Goal: Task Accomplishment & Management: Manage account settings

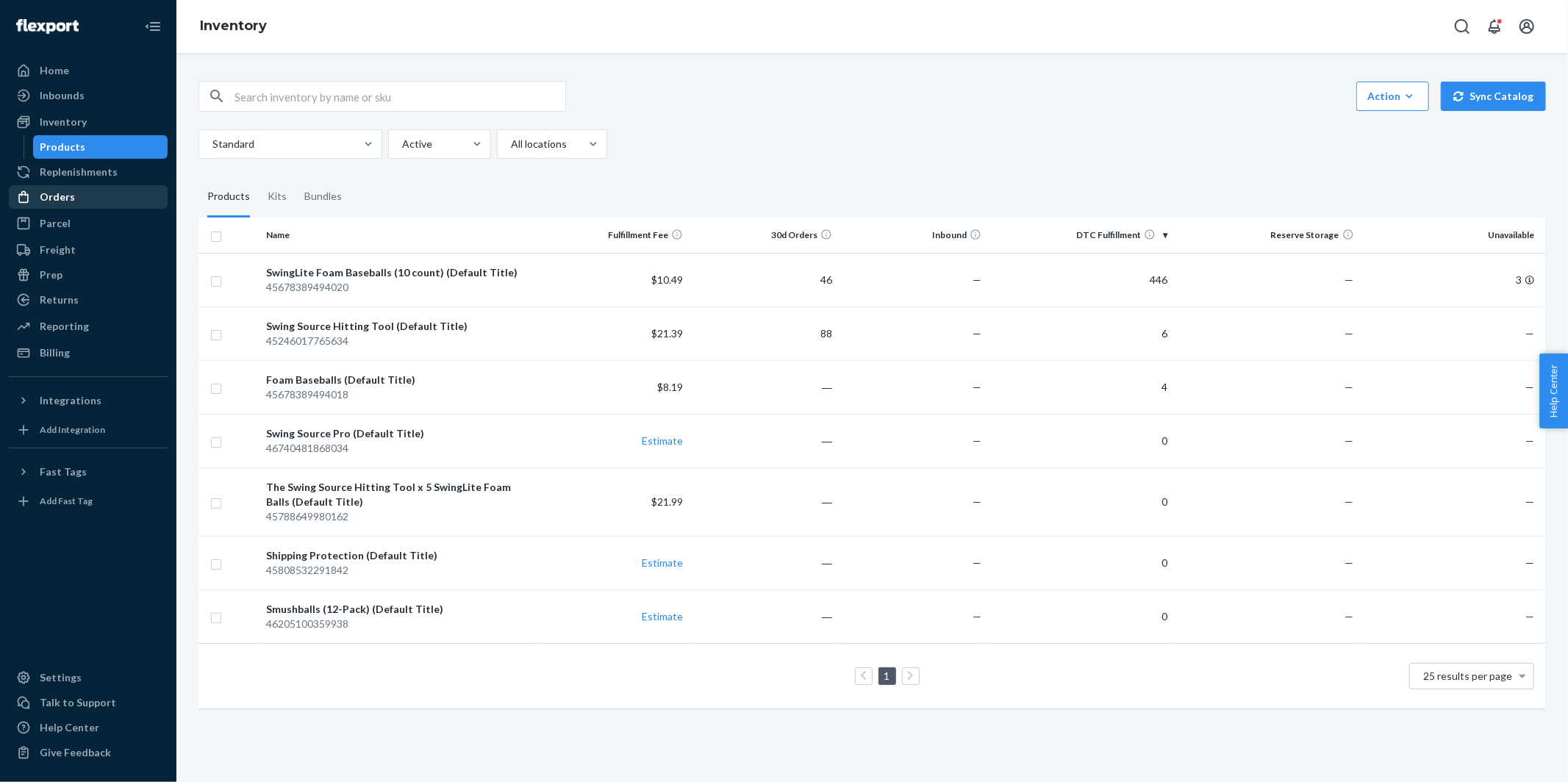
click at [104, 196] on div "Orders" at bounding box center [88, 197] width 156 height 20
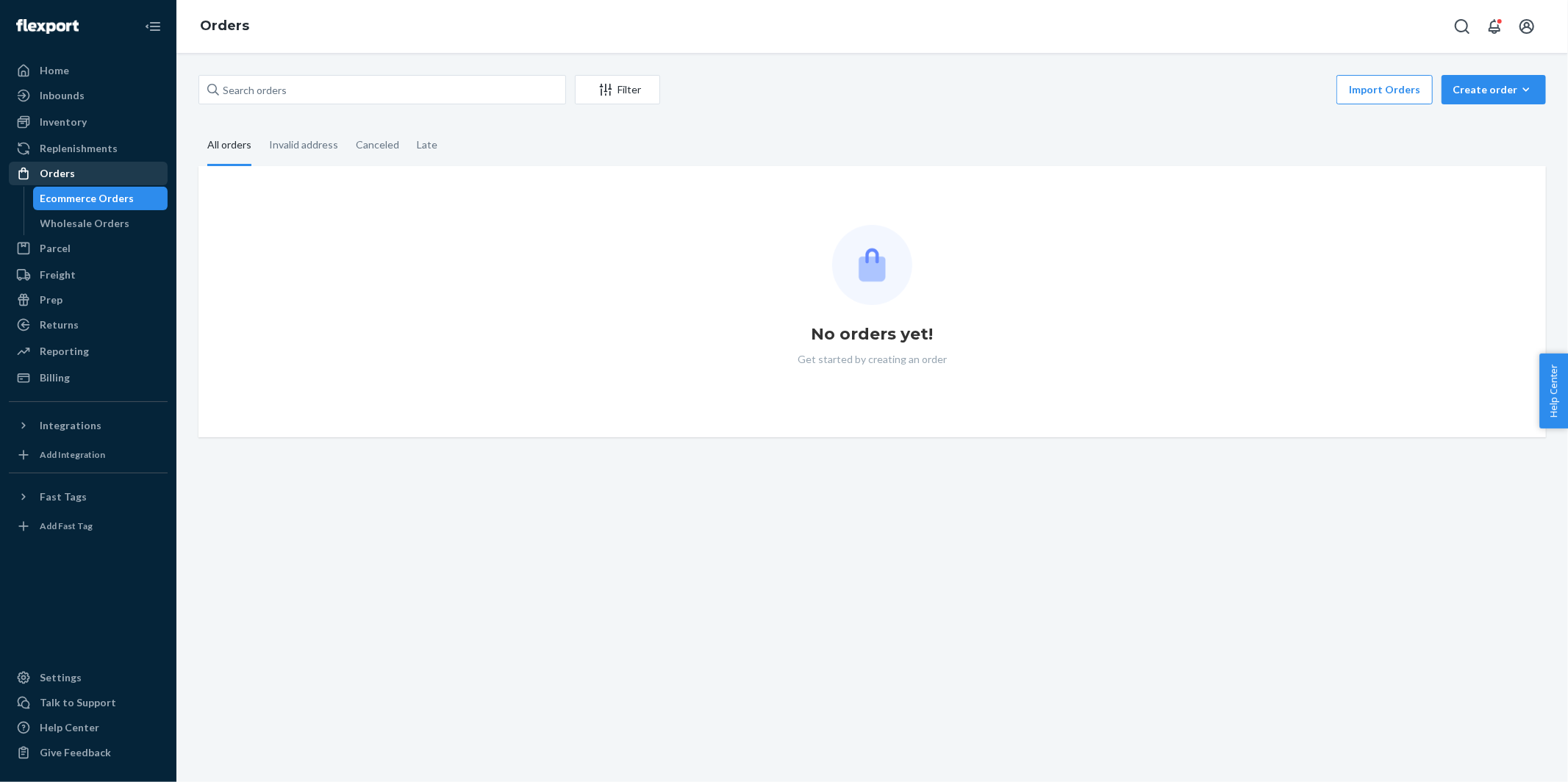
click at [82, 174] on div "Orders" at bounding box center [88, 172] width 156 height 20
click at [124, 192] on div "Ecommerce Orders" at bounding box center [87, 198] width 94 height 15
click at [599, 542] on div "Filter Import Orders Create order Ecommerce order Removal order All orders Inva…" at bounding box center [872, 418] width 1391 height 730
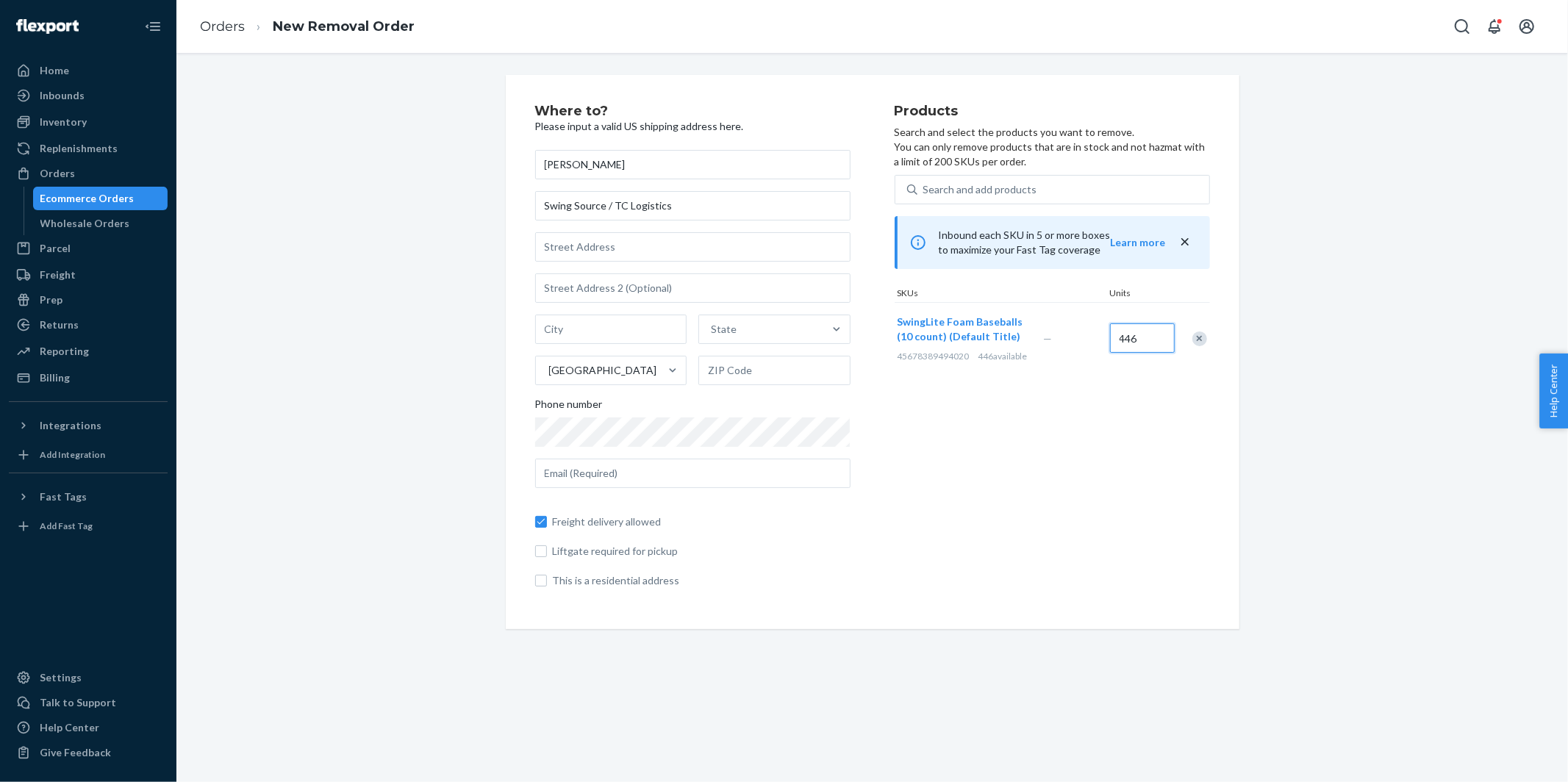
click at [1132, 334] on input "446" at bounding box center [1142, 338] width 65 height 29
click at [688, 236] on input "text" at bounding box center [692, 247] width 316 height 29
paste input "[STREET_ADDRESS][PERSON_NAME]"
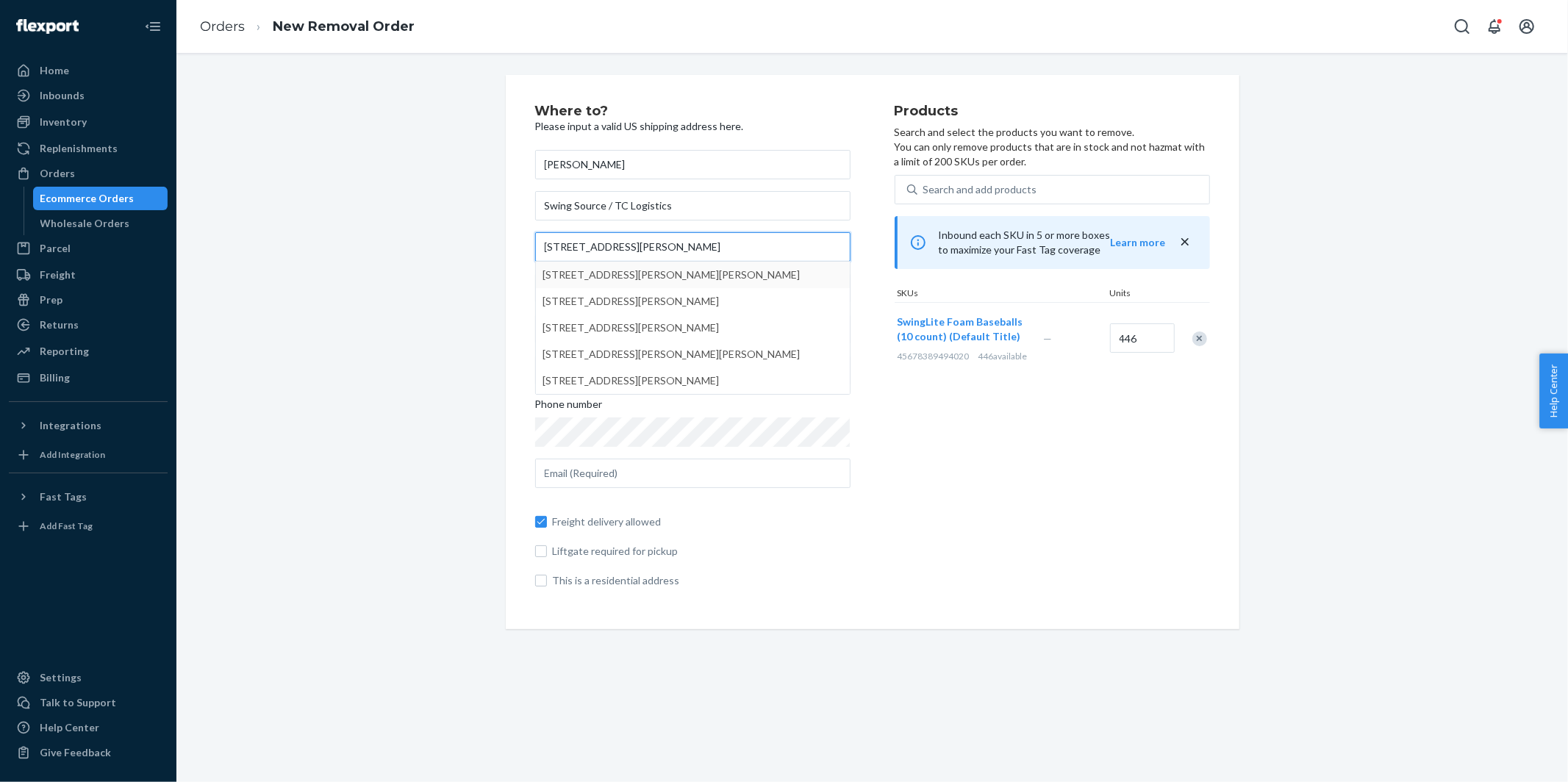
type input "[STREET_ADDRESS][PERSON_NAME]"
type input "[PERSON_NAME]"
type input "18702"
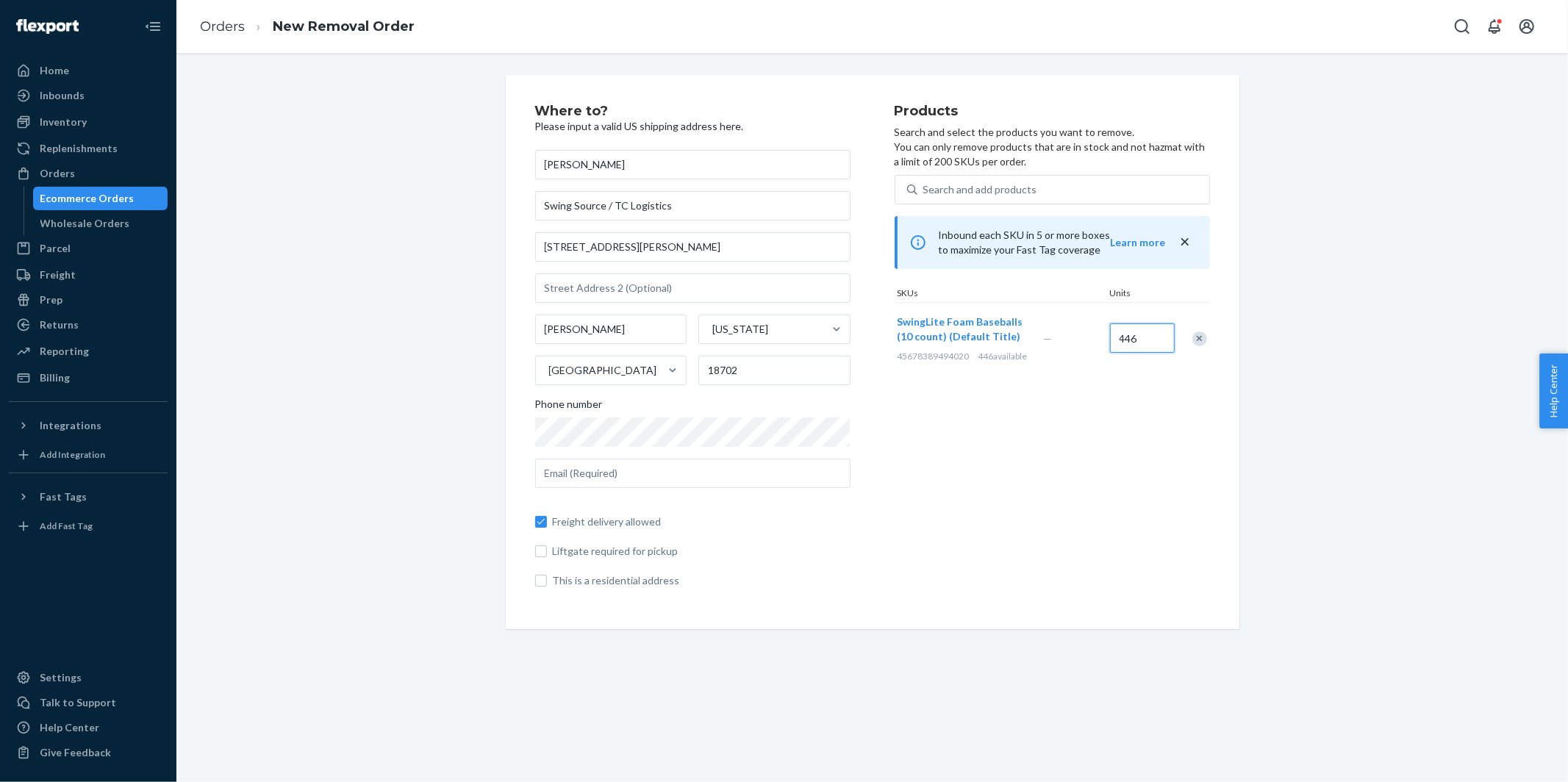
click at [1126, 339] on input "446" at bounding box center [1142, 338] width 65 height 29
type input "223"
click at [1371, 322] on div "Where to? Please input a valid US shipping address here. [PERSON_NAME] Swing So…" at bounding box center [873, 352] width 1369 height 554
click at [1153, 419] on div "Products Search and select the products you want to remove. You can only remove…" at bounding box center [1052, 352] width 316 height 495
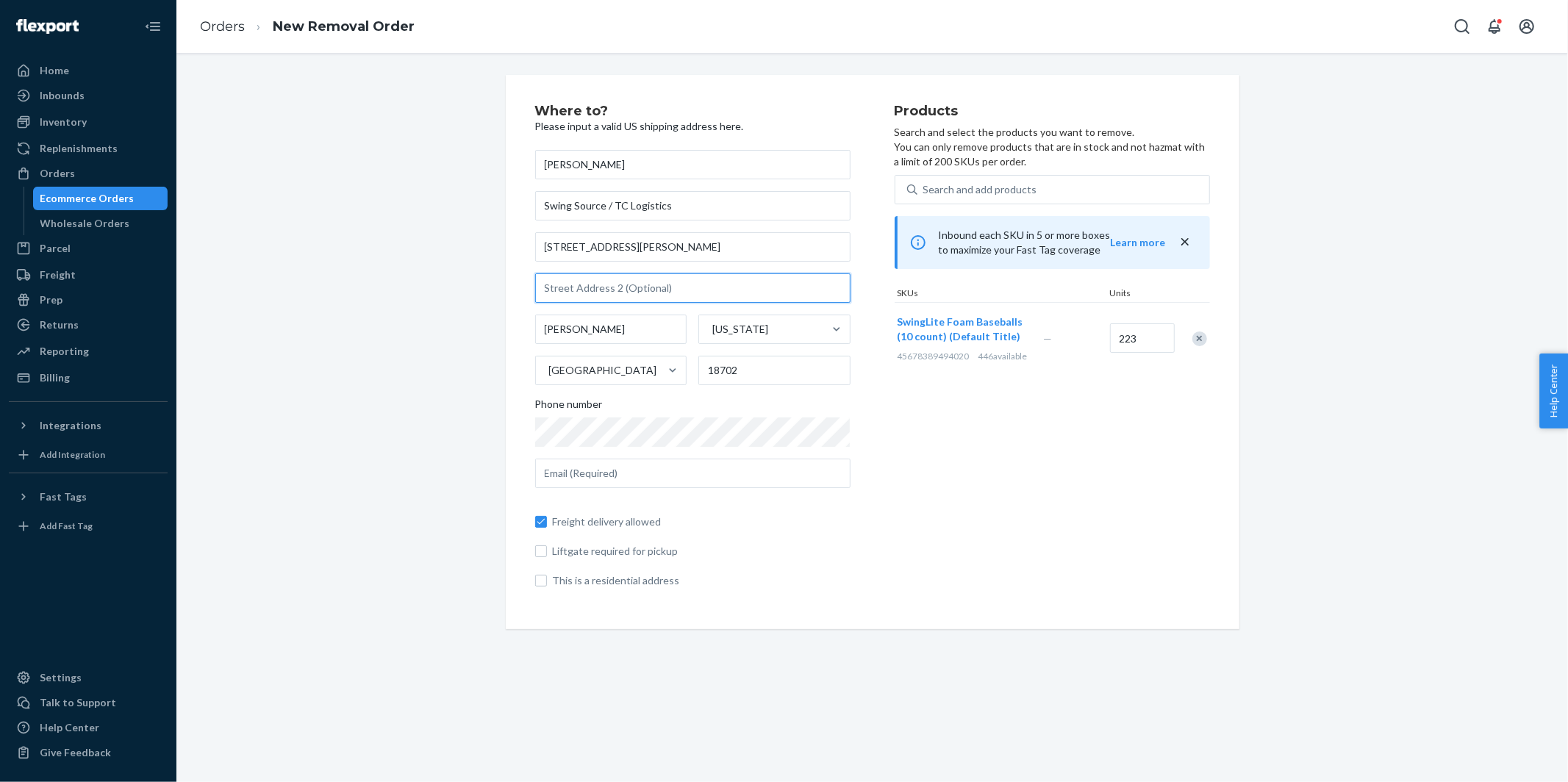
click at [683, 291] on input "text" at bounding box center [692, 288] width 316 height 29
type input "Unit F"
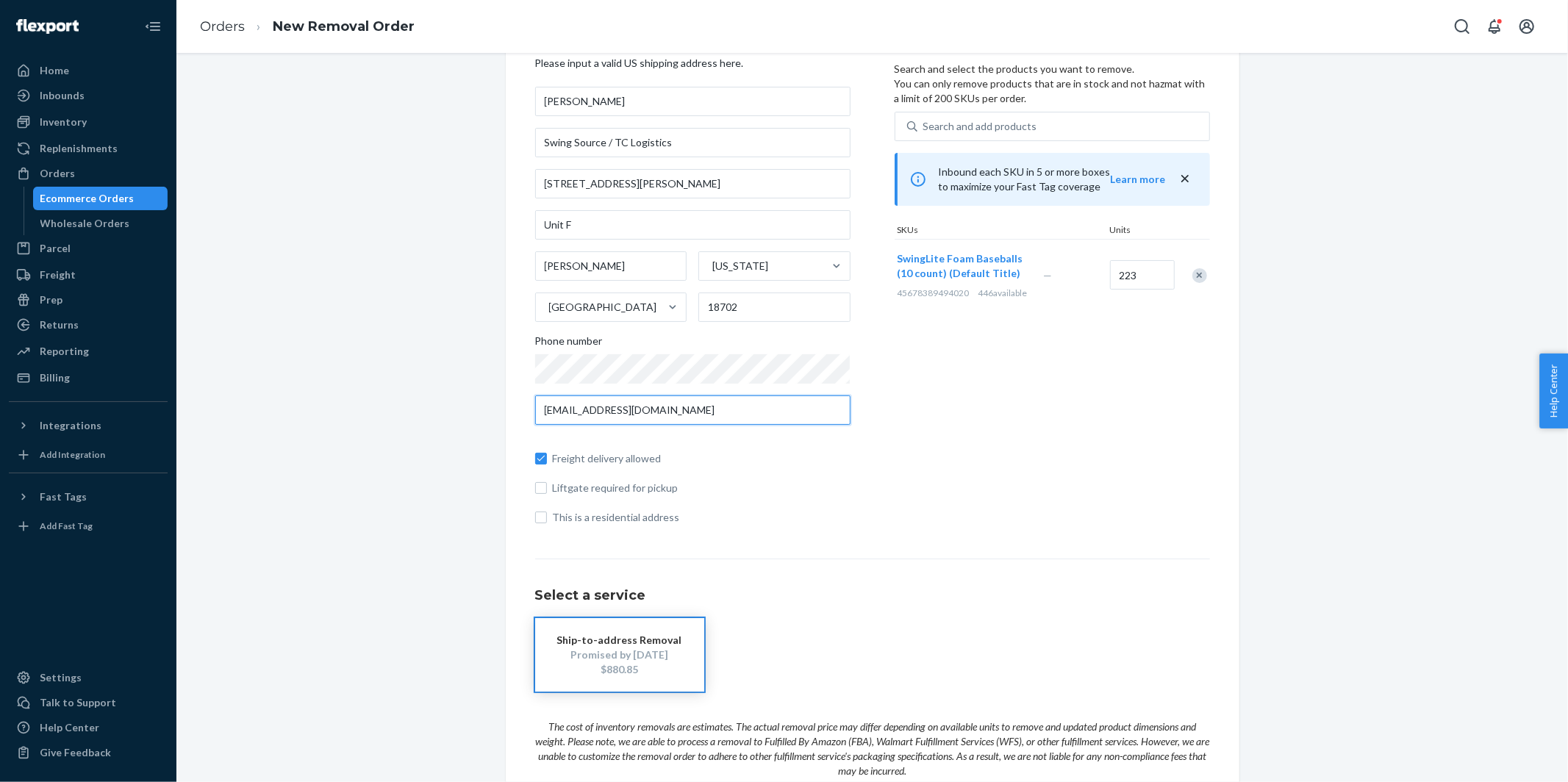
scroll to position [72, 0]
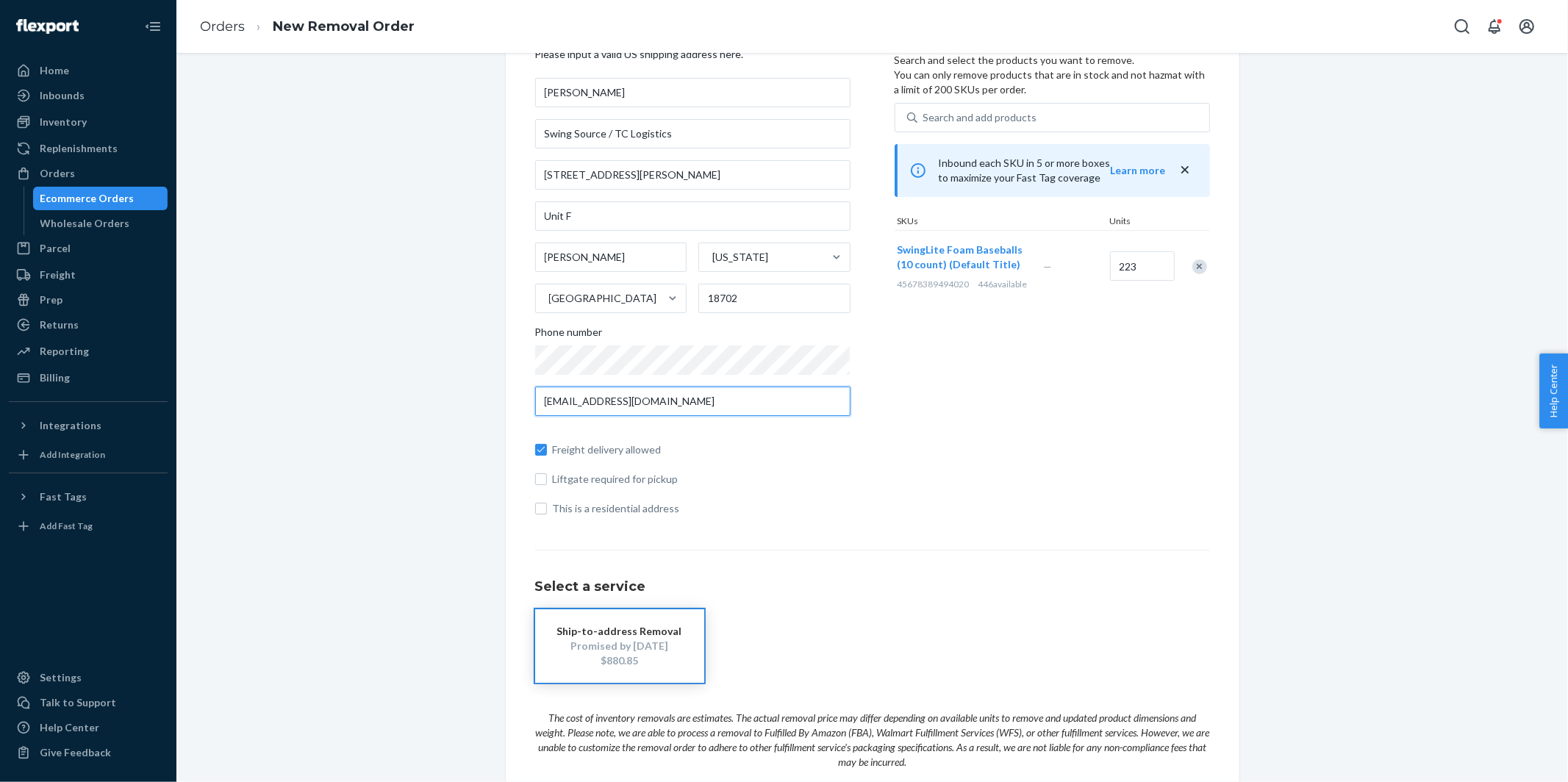
type input "[EMAIL_ADDRESS][DOMAIN_NAME]"
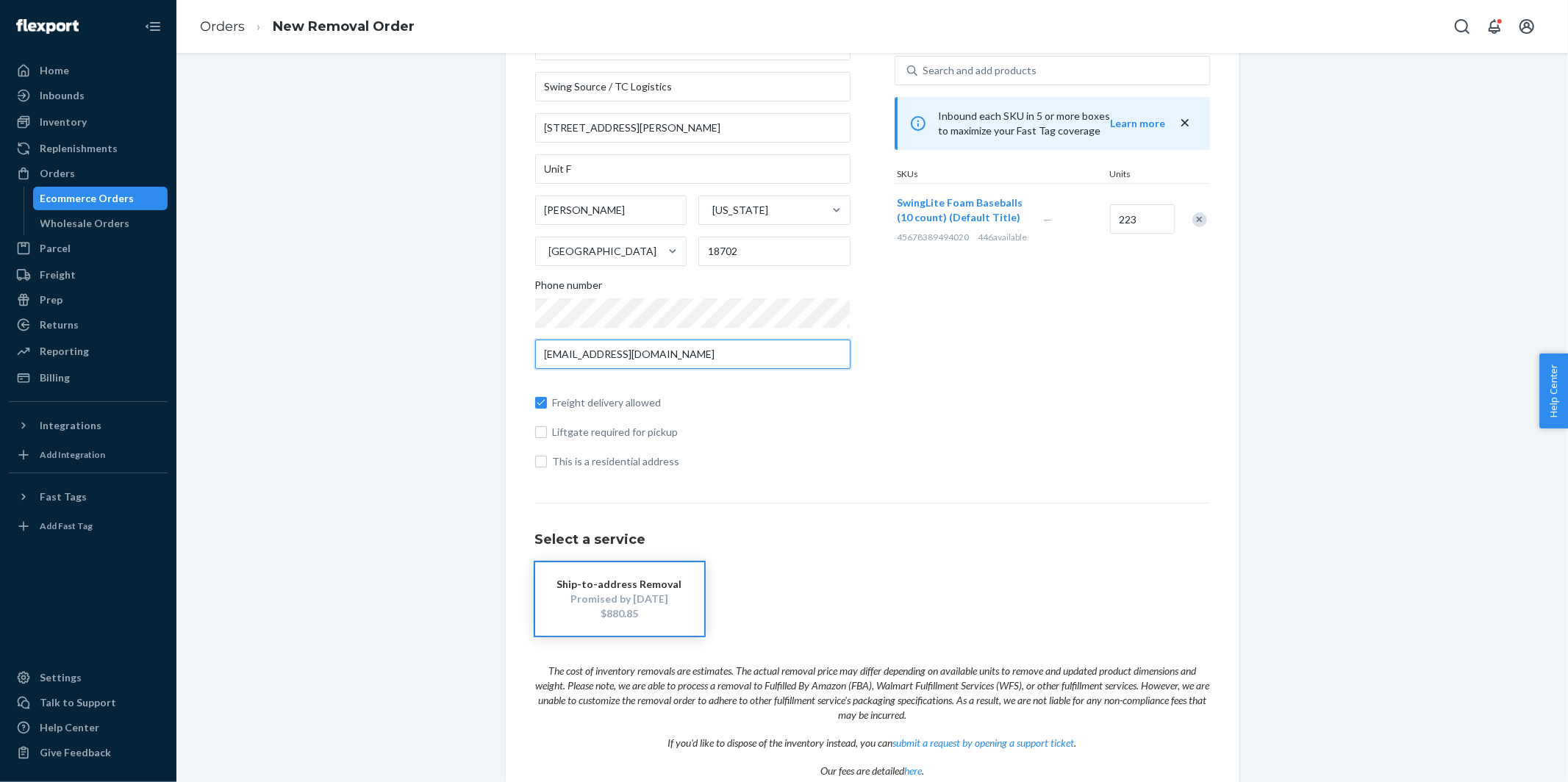
scroll to position [130, 0]
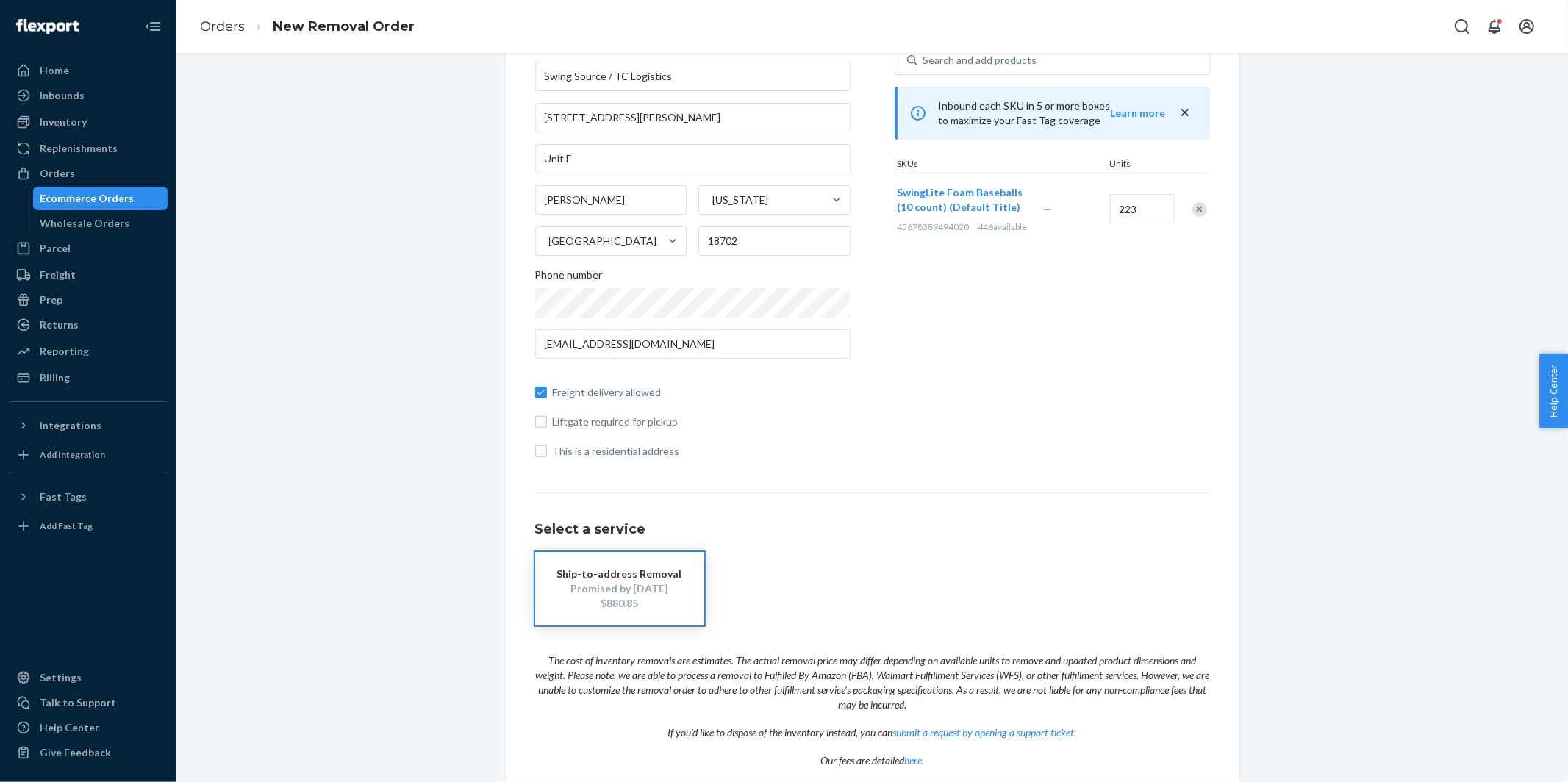
click at [1364, 408] on div "Where to? Please input a valid US shipping address here. [PERSON_NAME] Swing So…" at bounding box center [873, 393] width 1369 height 896
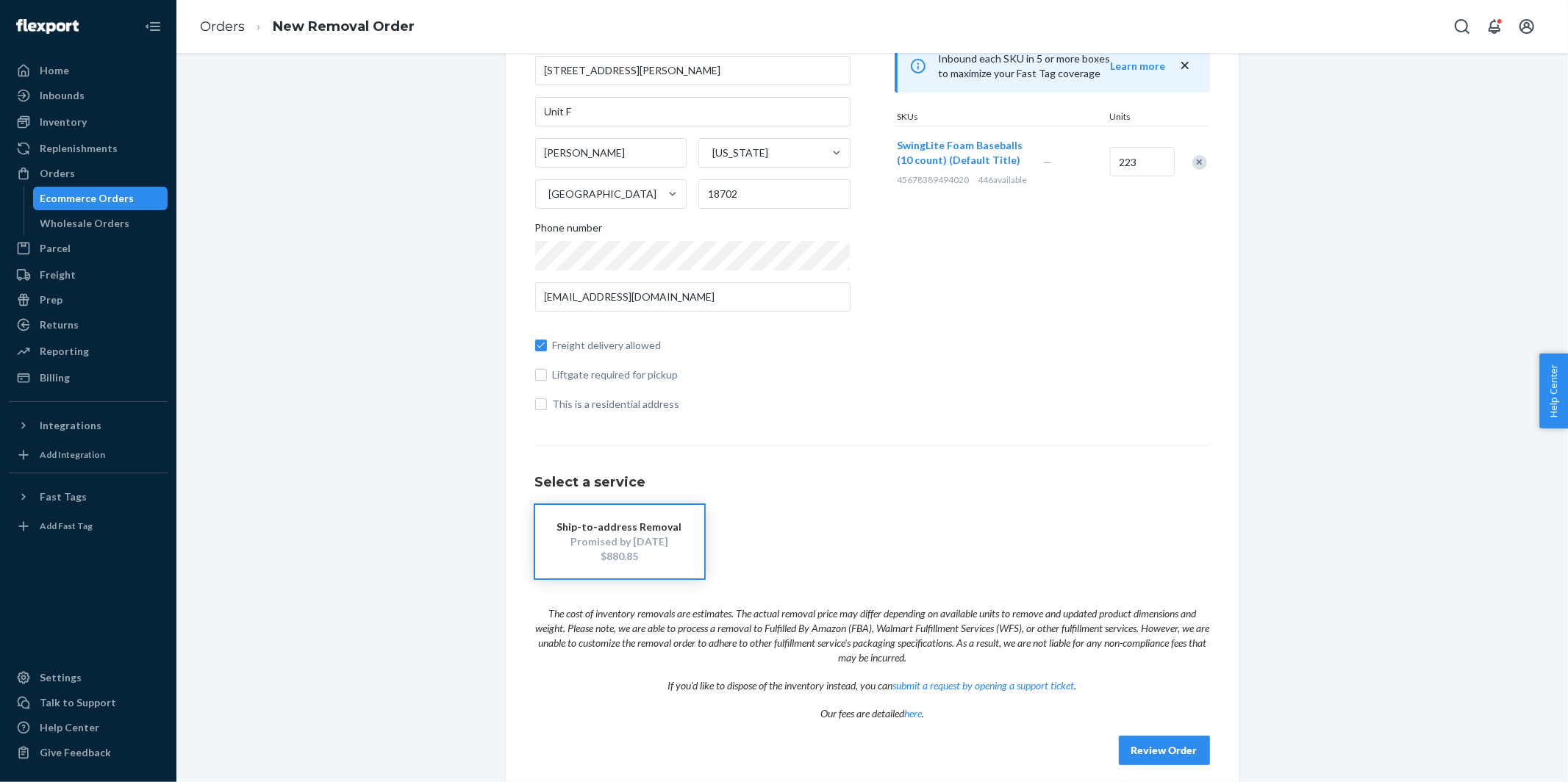
scroll to position [178, 0]
click at [1147, 163] on input "223" at bounding box center [1142, 159] width 65 height 29
type input "346"
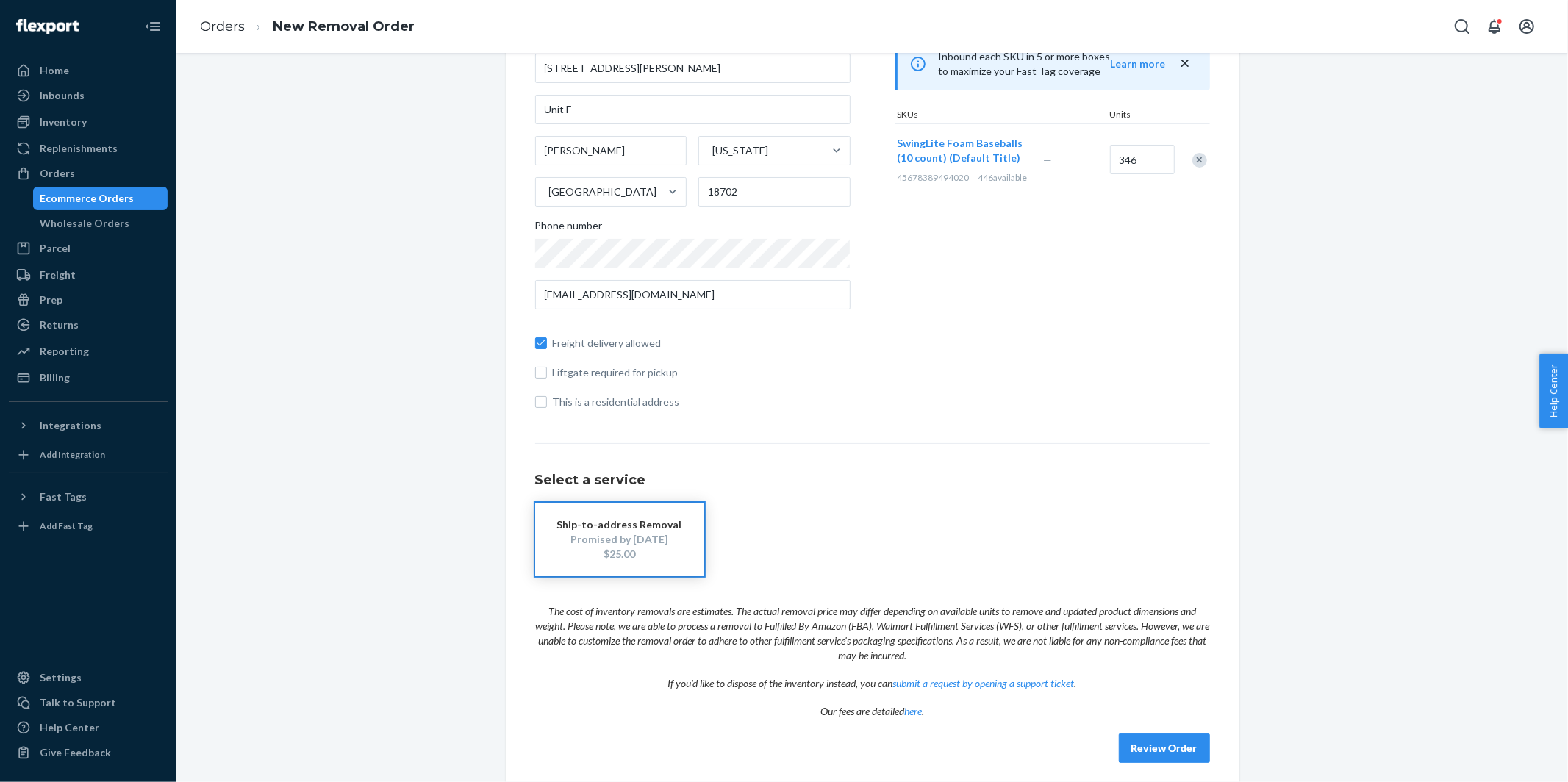
click at [1301, 196] on div "Where to? Please input a valid US shipping address here. [PERSON_NAME] Swing So…" at bounding box center [873, 344] width 1369 height 896
click at [1165, 326] on div "Products Search and select the products you want to remove. You can only remove…" at bounding box center [1052, 172] width 316 height 495
click at [1163, 742] on button "Review Order" at bounding box center [1164, 748] width 91 height 29
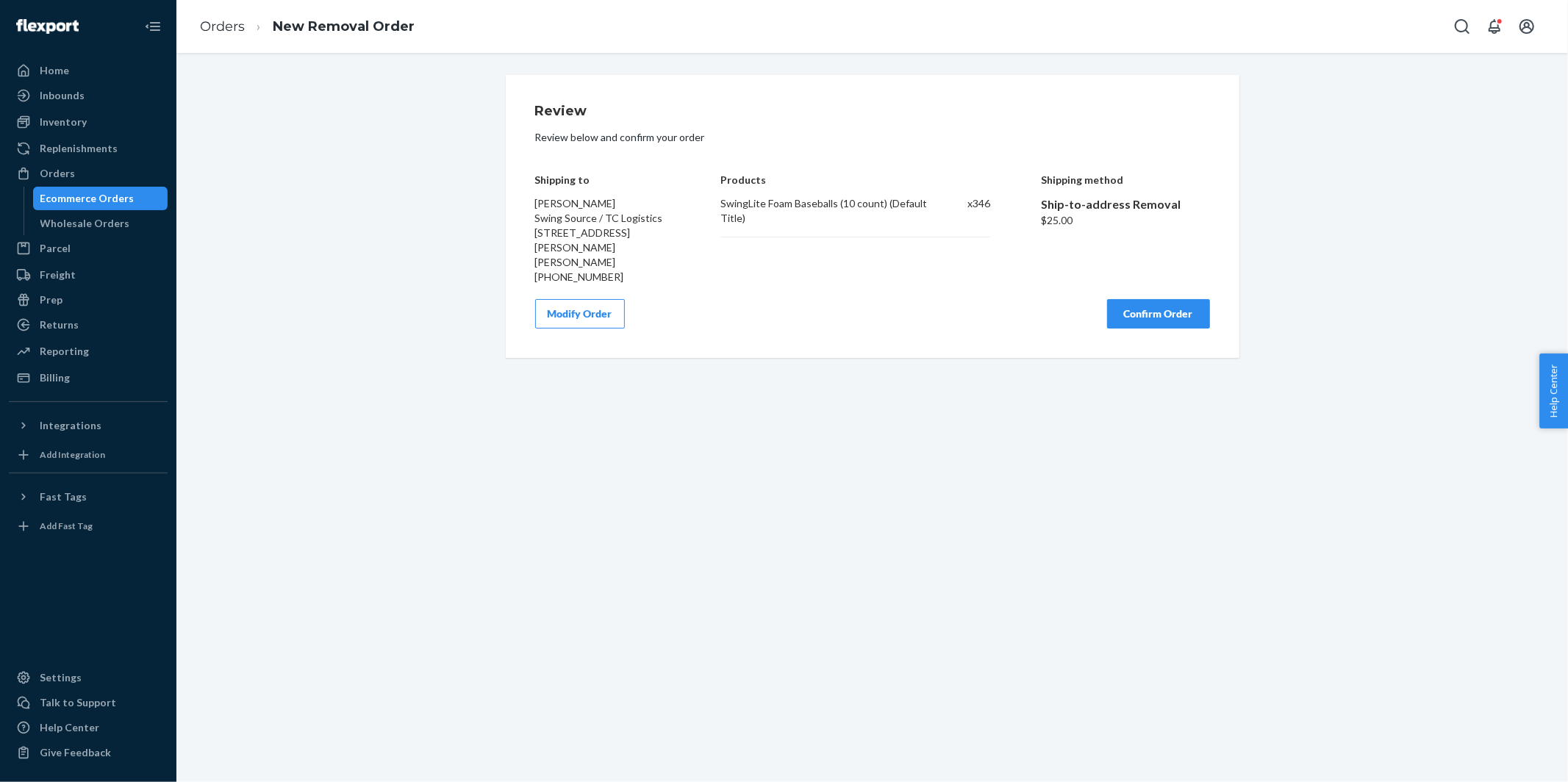
scroll to position [0, 0]
drag, startPoint x: 967, startPoint y: 202, endPoint x: 1006, endPoint y: 202, distance: 39.0
click at [1006, 202] on div "Shipping to [PERSON_NAME] Swing Source / TC Logistics [STREET_ADDRESS][PERSON_N…" at bounding box center [872, 218] width 675 height 133
click at [1171, 308] on button "Confirm Order" at bounding box center [1158, 314] width 103 height 29
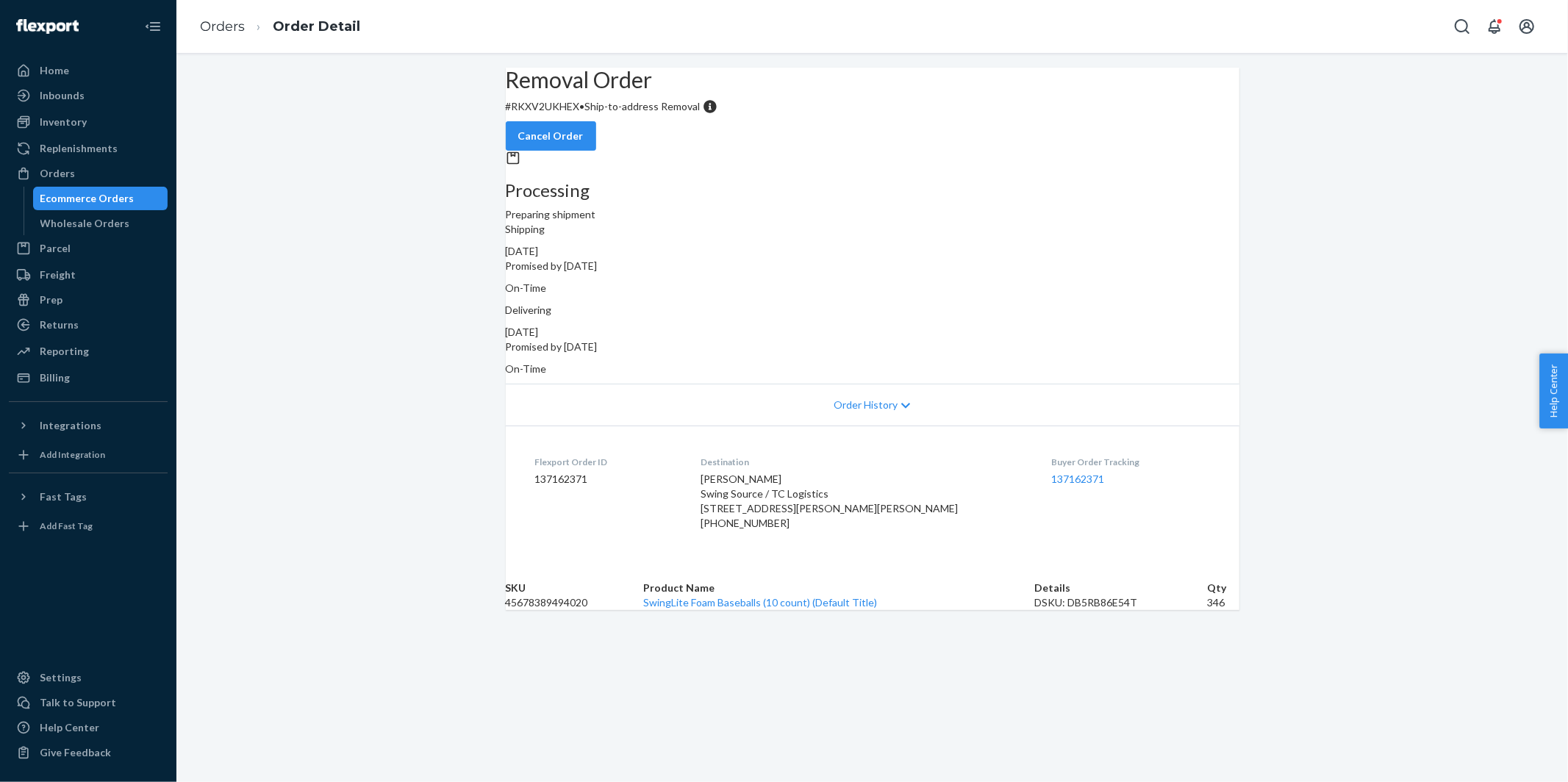
click at [88, 191] on div "Ecommerce Orders" at bounding box center [87, 198] width 94 height 15
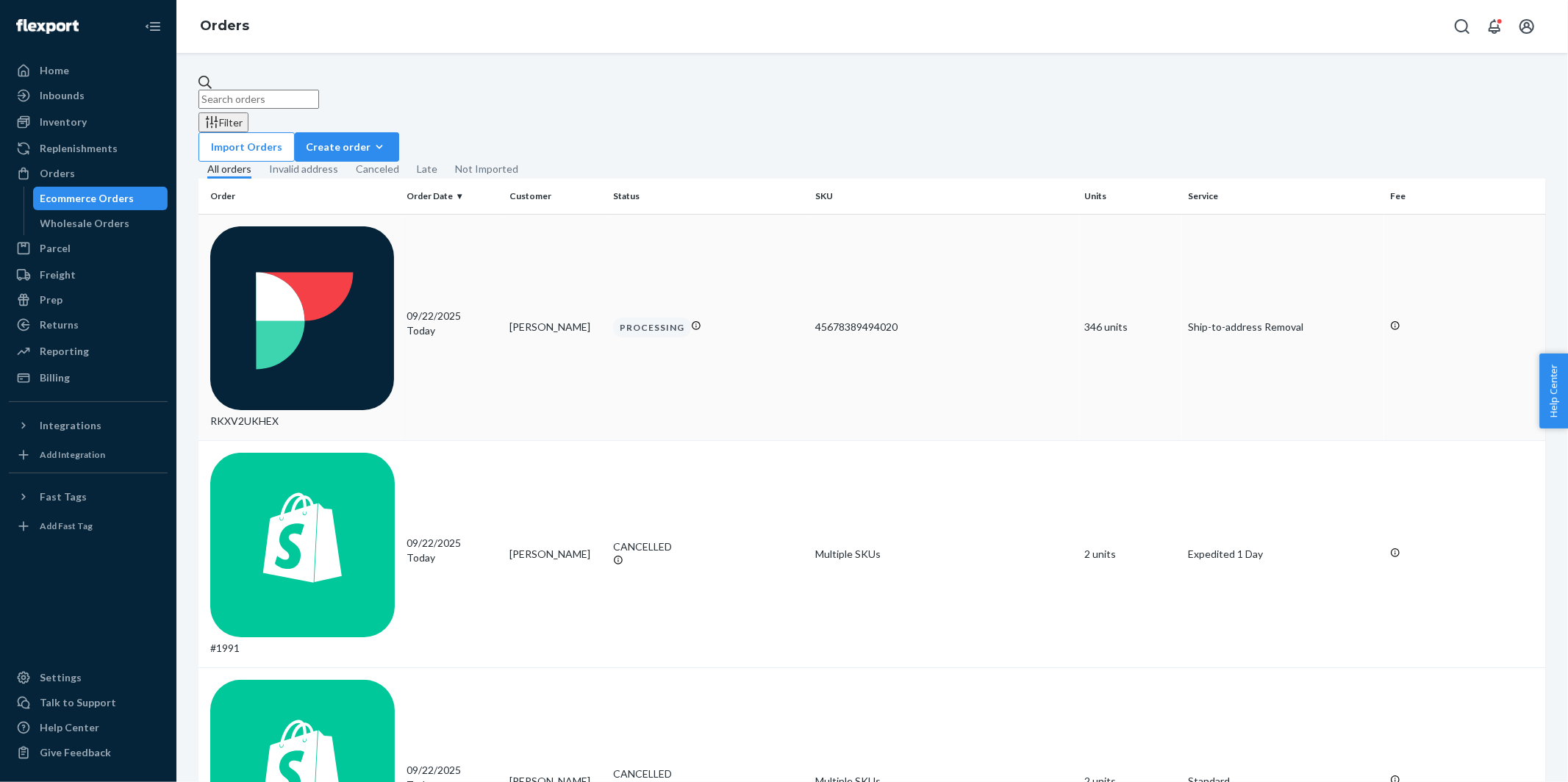
click at [253, 230] on div "RKXV2UKHEX" at bounding box center [302, 328] width 184 height 203
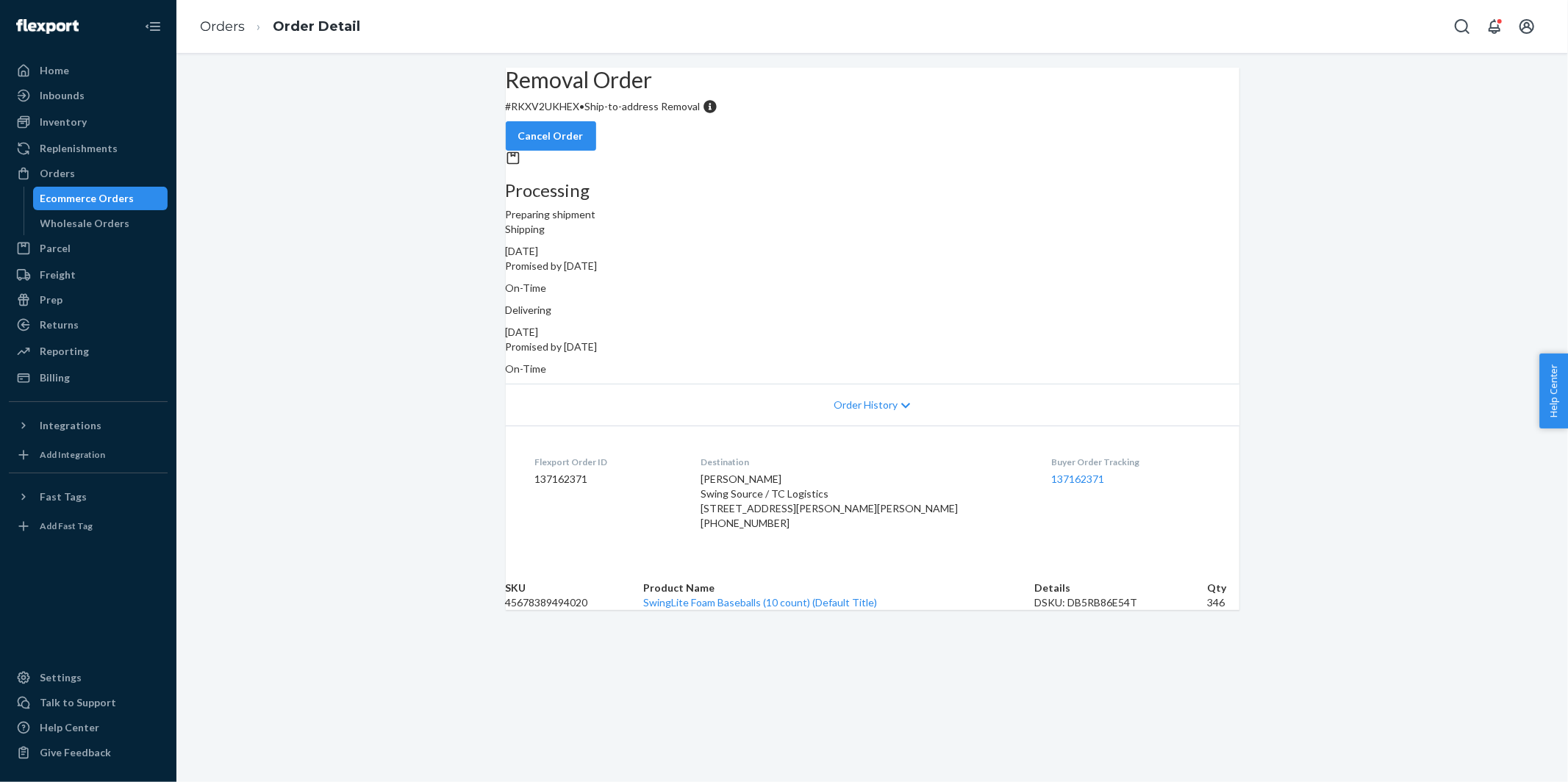
click at [866, 398] on span "Order History" at bounding box center [866, 405] width 64 height 15
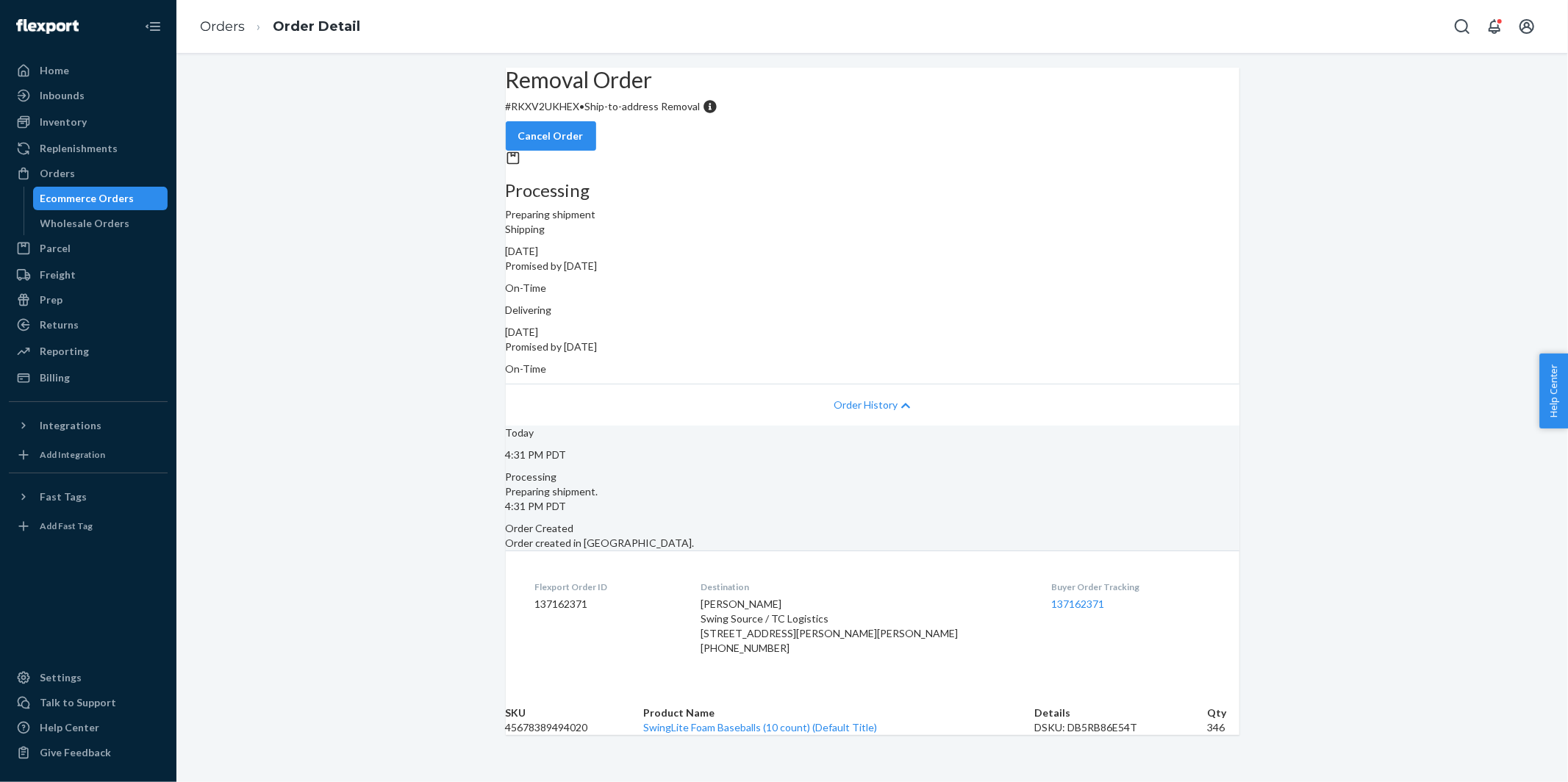
click at [459, 329] on div "Removal Order # RKXV2UKHEX • Ship-to-address Removal Cancel Order Processing Pr…" at bounding box center [872, 401] width 1391 height 668
click at [99, 203] on div "Ecommerce Orders" at bounding box center [87, 198] width 94 height 15
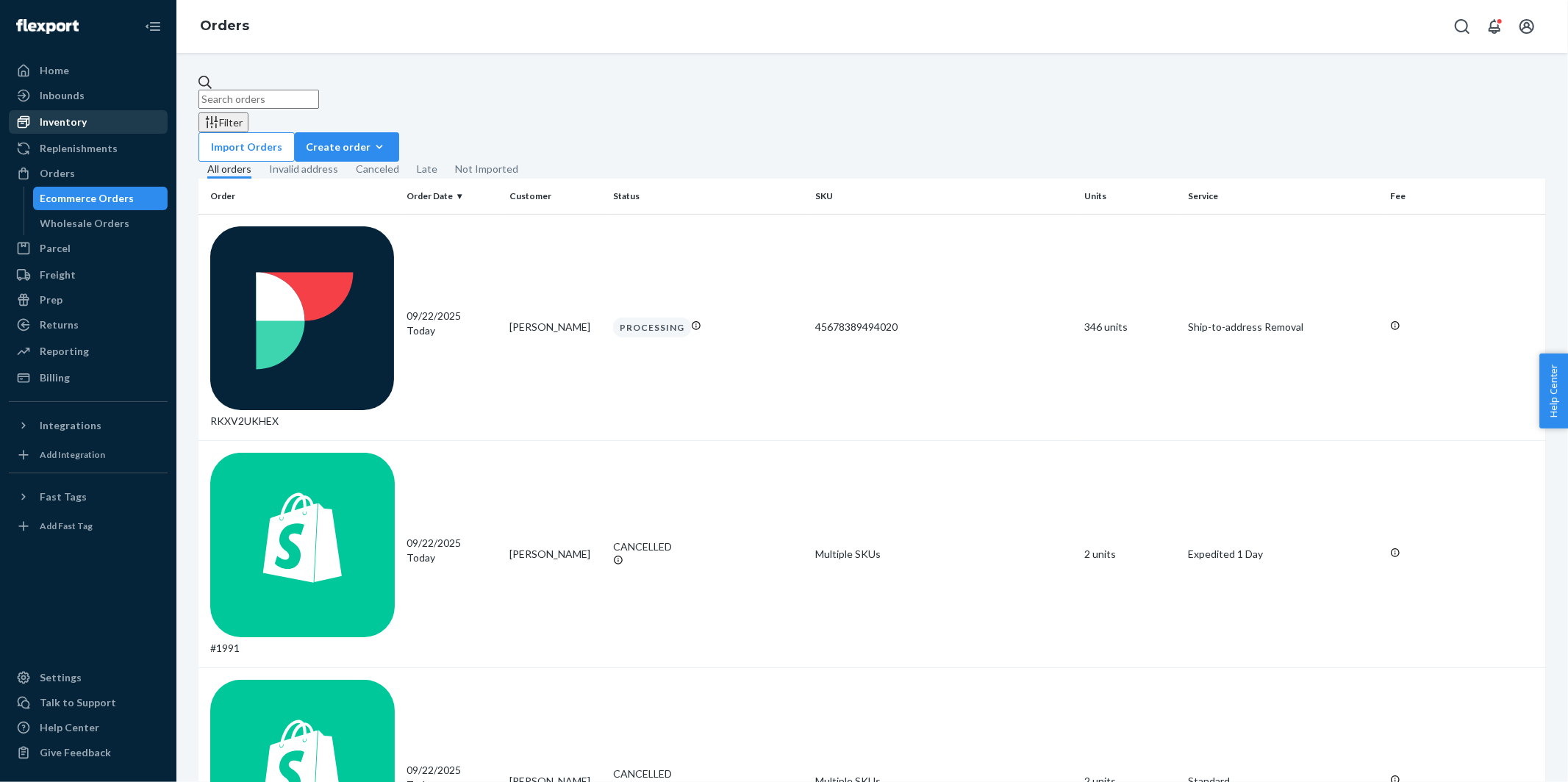
click at [77, 114] on div "Inventory" at bounding box center [63, 121] width 47 height 15
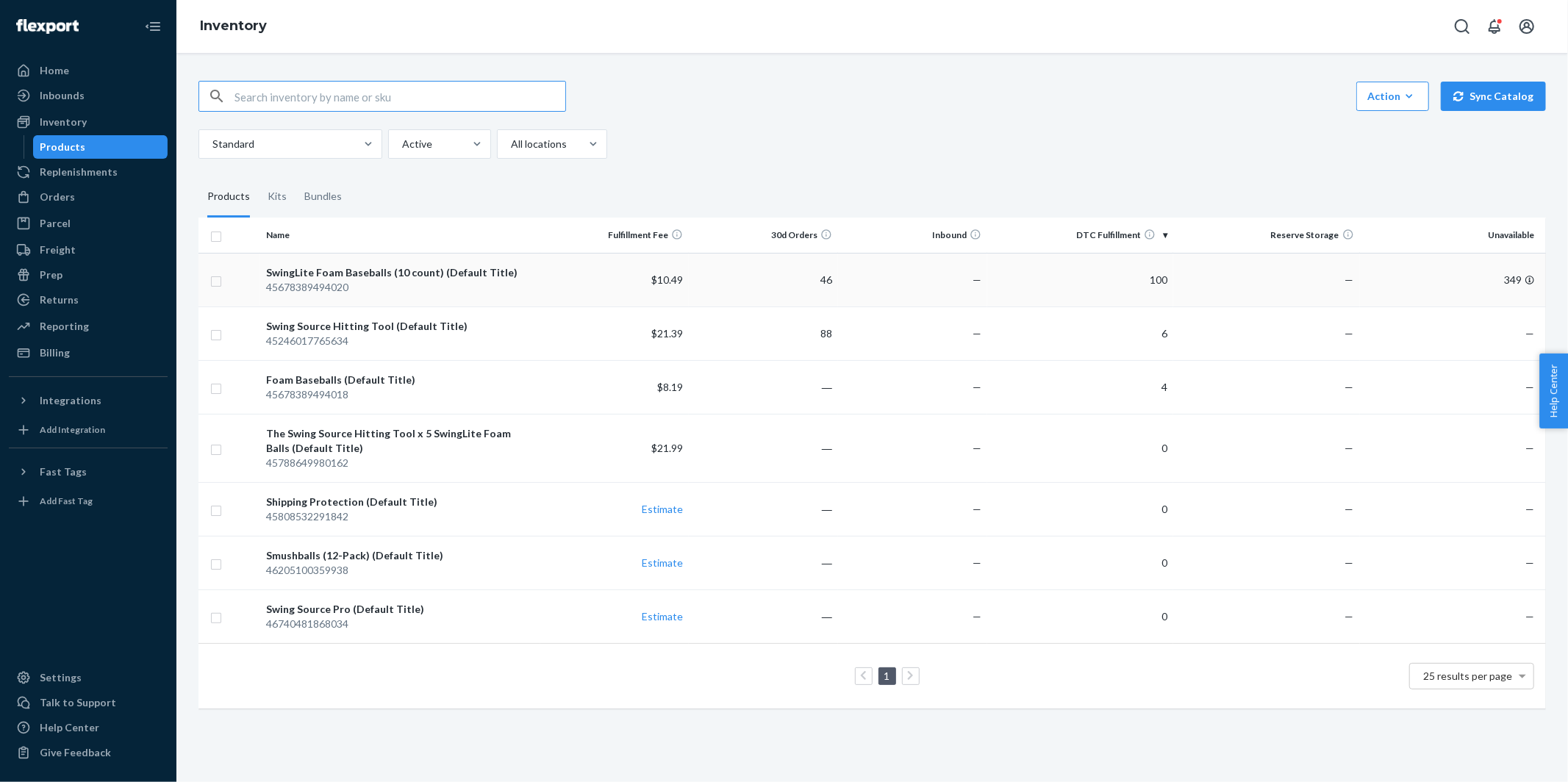
click at [565, 280] on td "$10.49" at bounding box center [615, 279] width 149 height 53
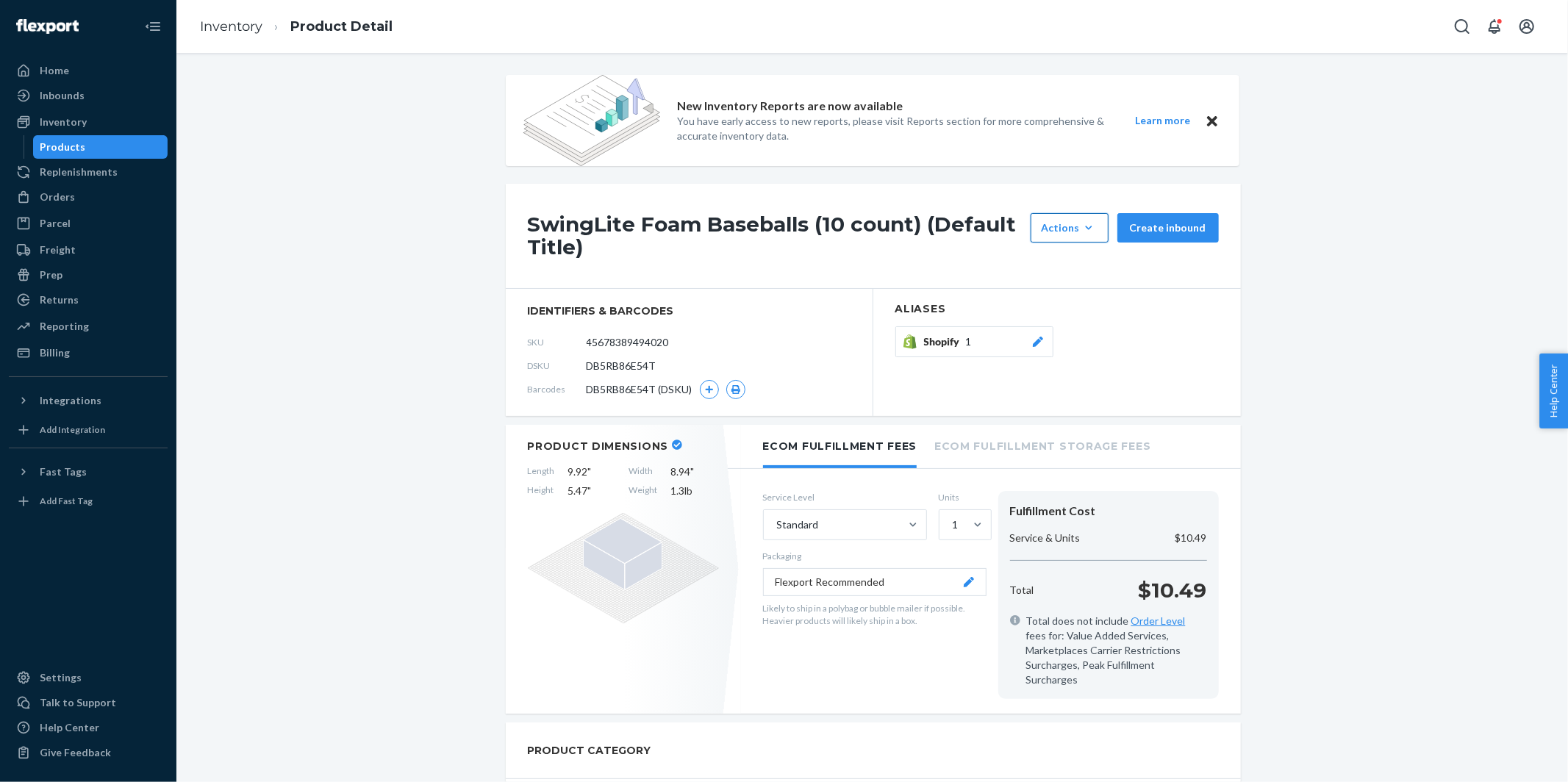
click at [1074, 222] on div "Actions" at bounding box center [1069, 228] width 56 height 15
click at [1073, 323] on span "Request removal" at bounding box center [1091, 327] width 91 height 11
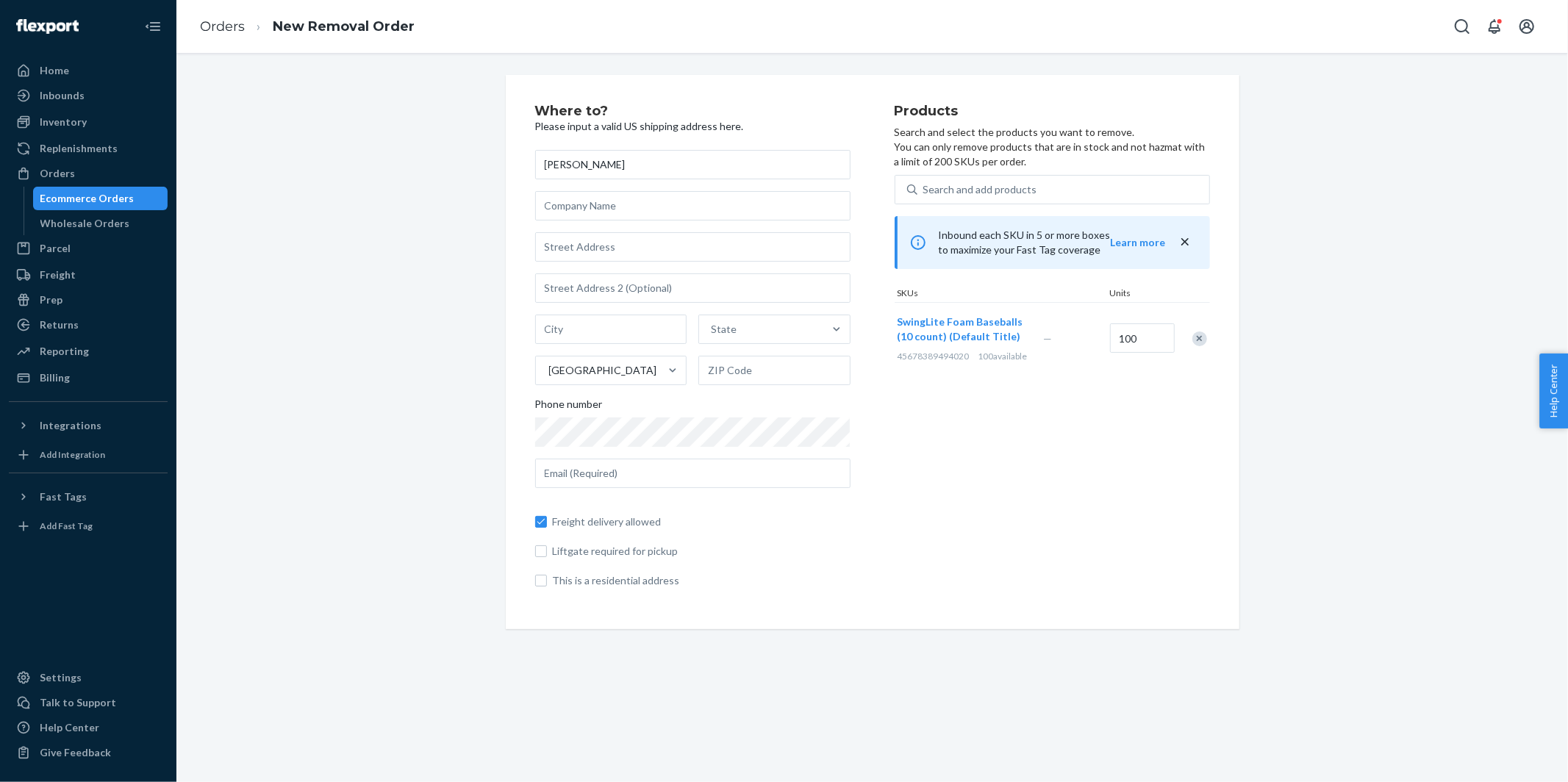
type input "[PERSON_NAME]"
click at [647, 203] on input "text" at bounding box center [692, 205] width 316 height 29
type input "TC Logistics"
click at [562, 245] on input "text" at bounding box center [692, 247] width 316 height 29
click at [584, 245] on input "text" at bounding box center [692, 247] width 316 height 29
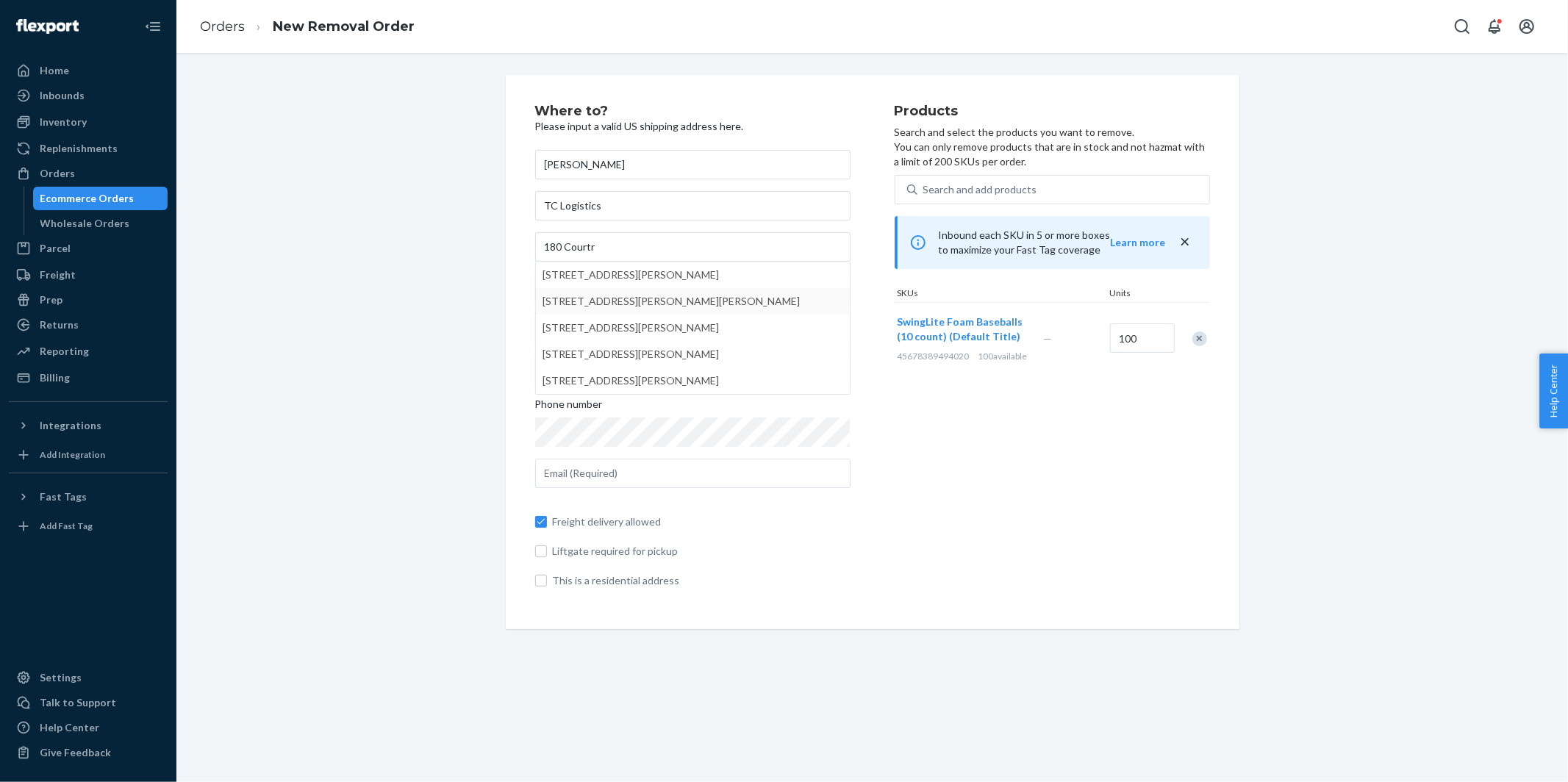
type input "[STREET_ADDRESS][PERSON_NAME]"
type input "[PERSON_NAME]"
type input "18702"
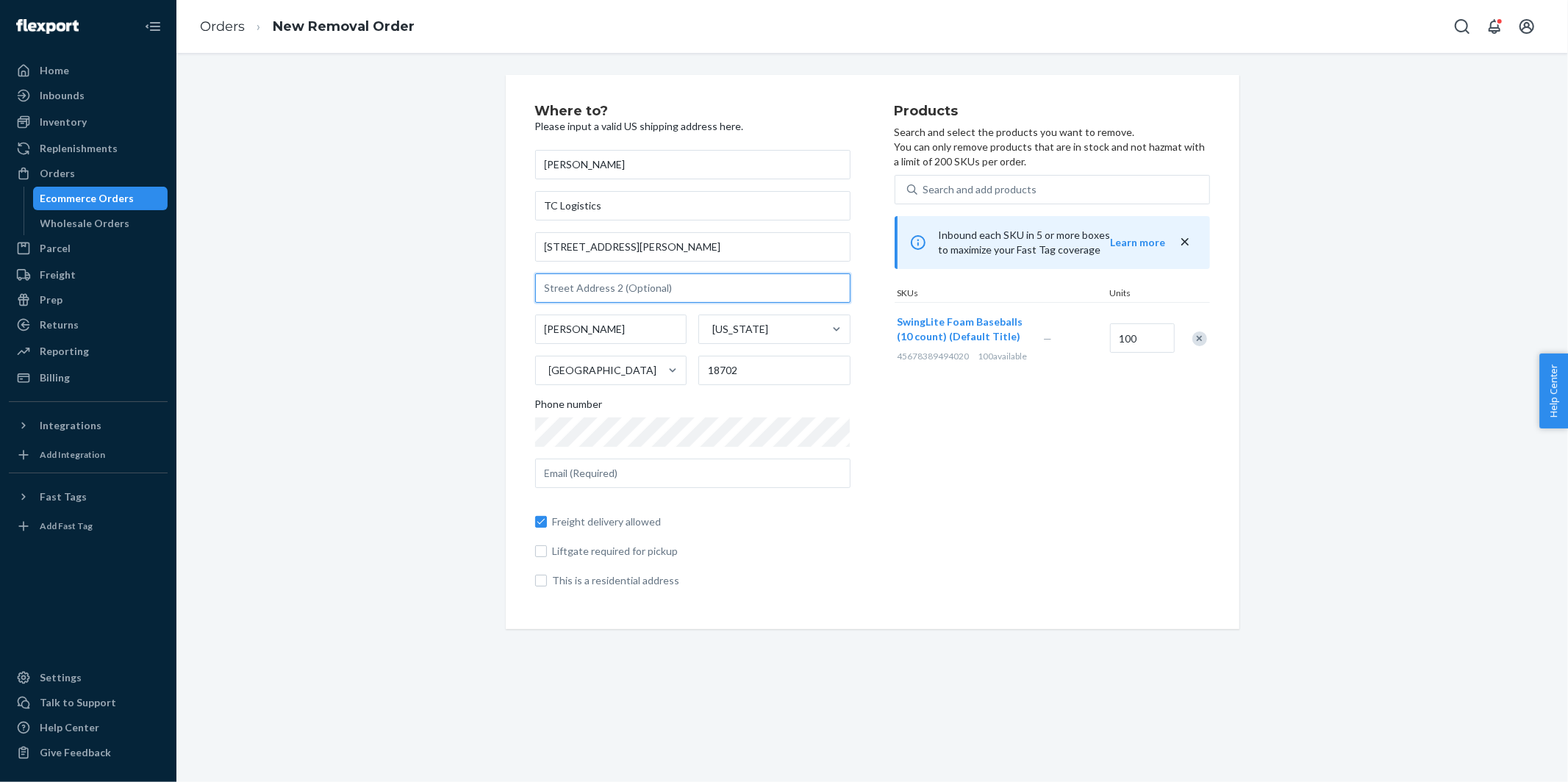
click at [667, 289] on input "text" at bounding box center [692, 288] width 316 height 29
type input "Unit F"
click at [741, 473] on input "text" at bounding box center [692, 474] width 316 height 29
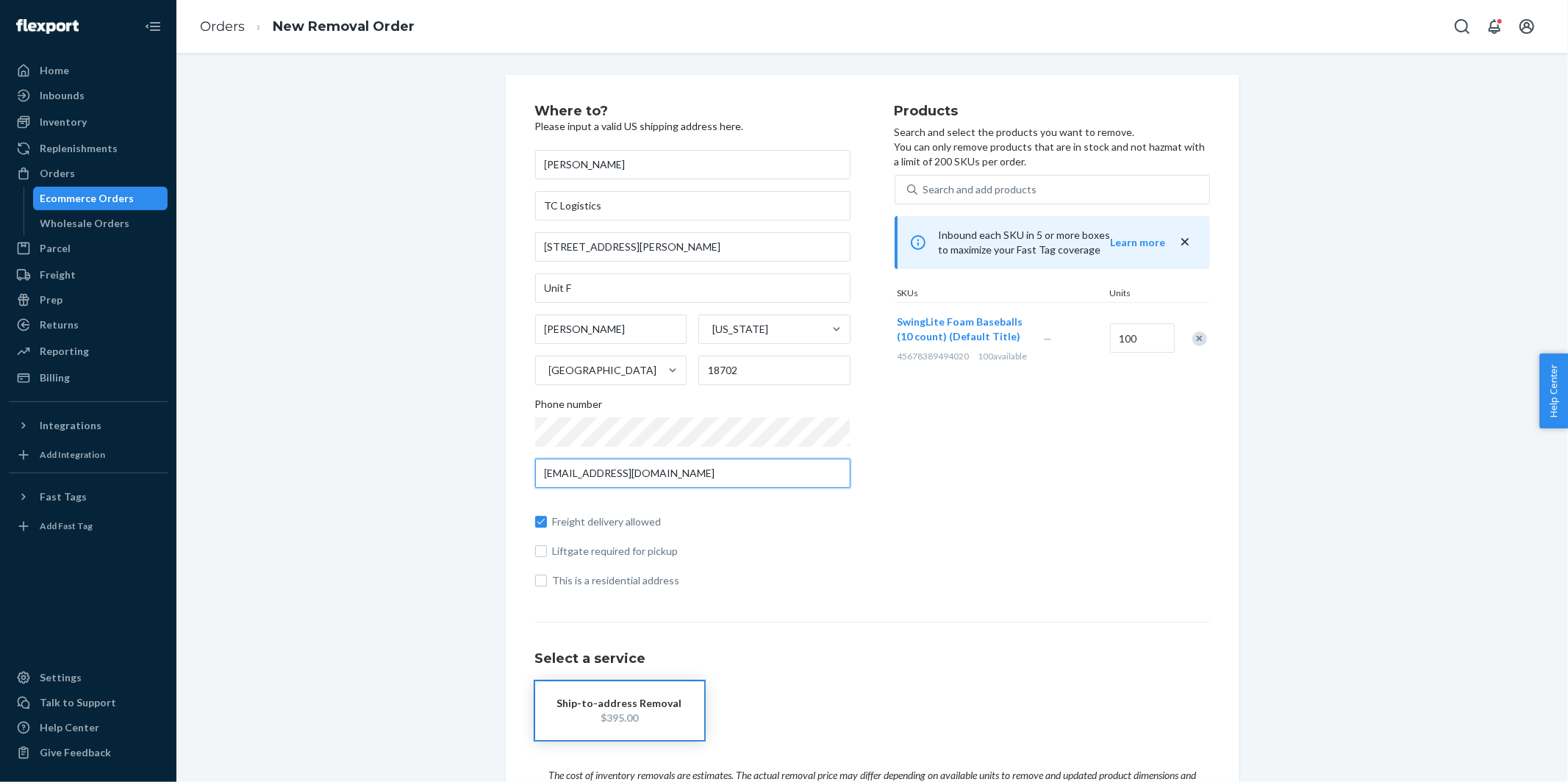
type input "[EMAIL_ADDRESS][DOMAIN_NAME]"
click at [452, 439] on div "Where to? Please input a valid US shipping address here. [PERSON_NAME] TC Logis…" at bounding box center [873, 516] width 1369 height 882
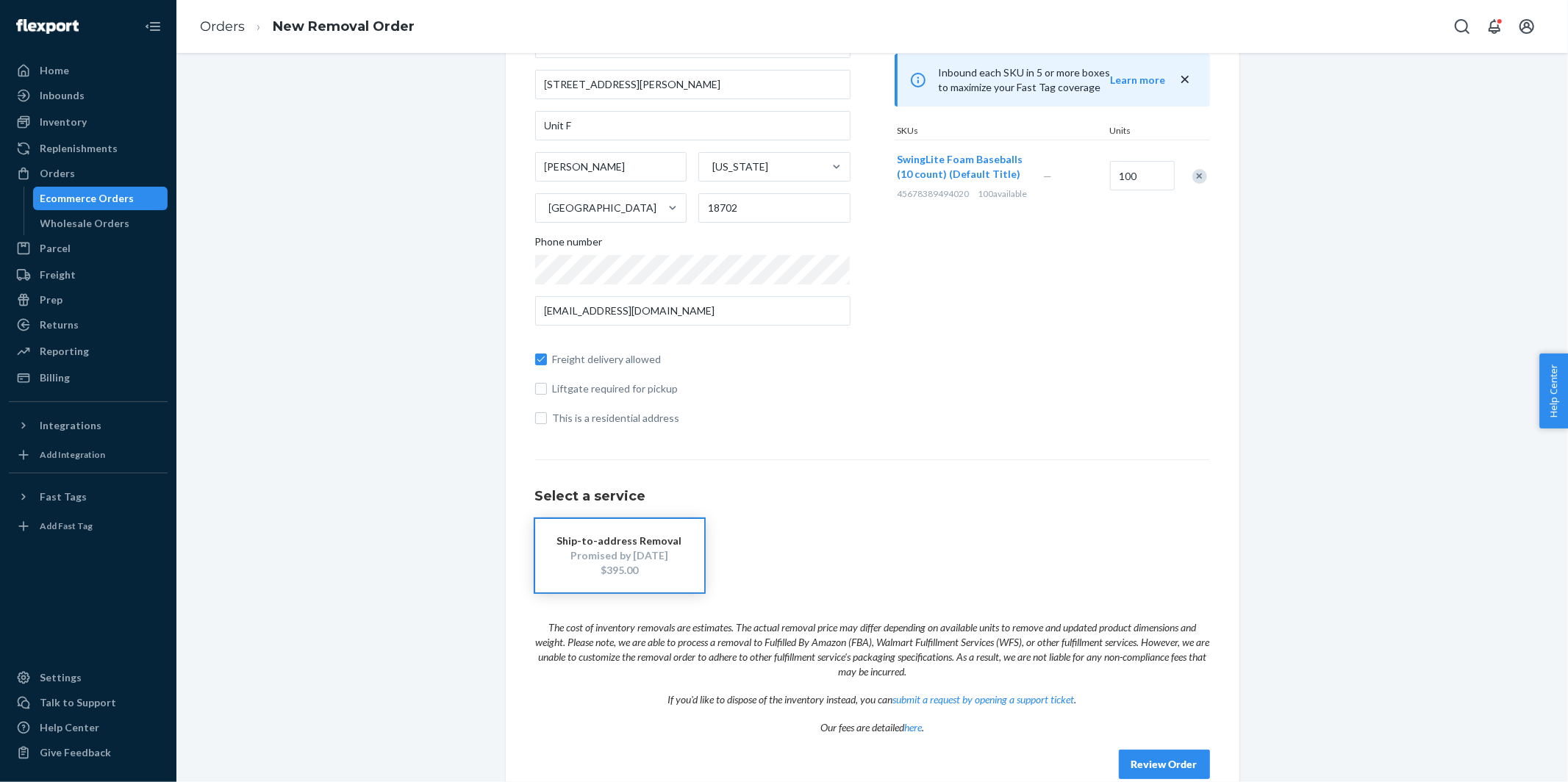
scroll to position [178, 0]
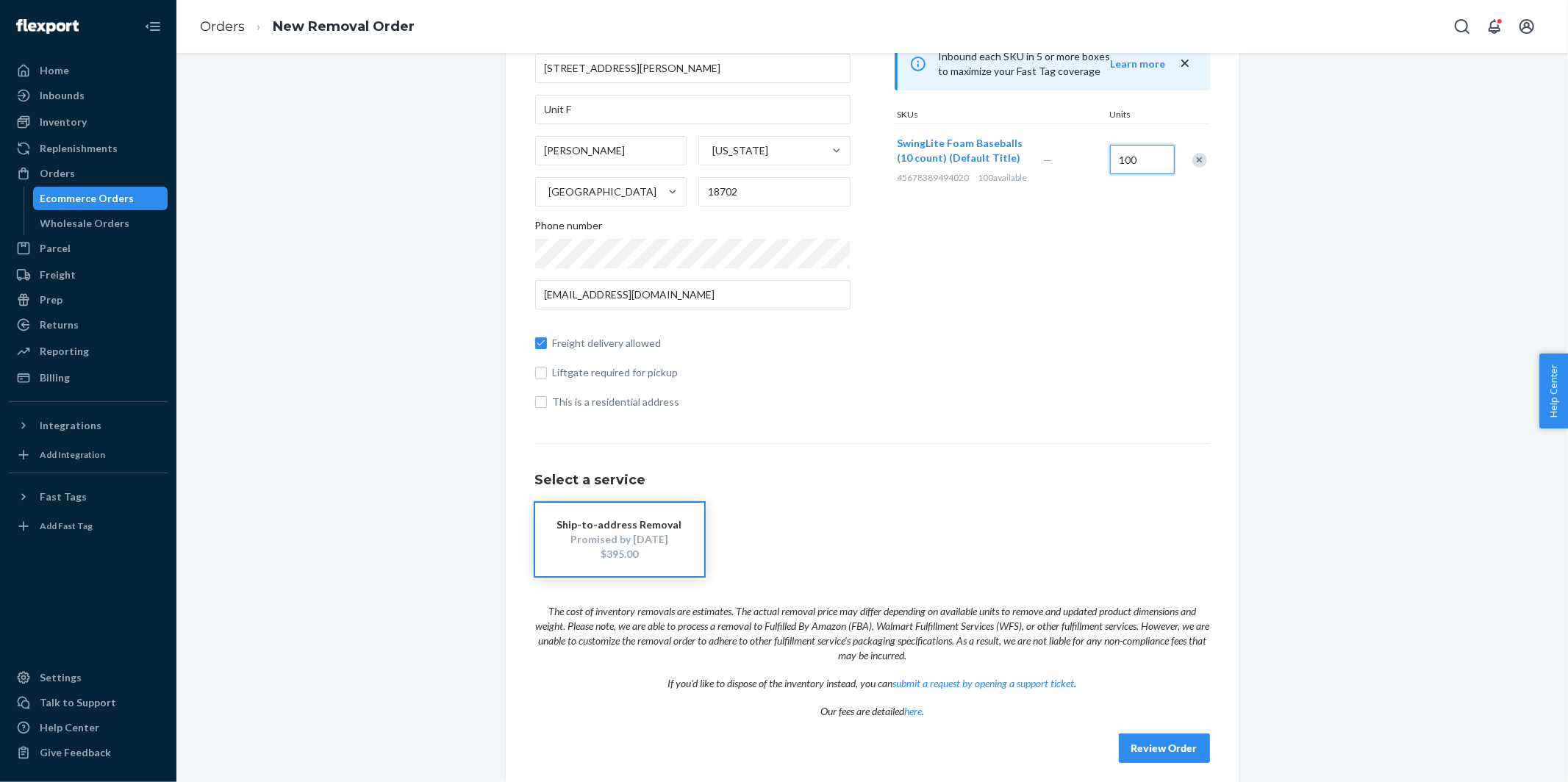
click at [1145, 163] on input "100" at bounding box center [1142, 159] width 65 height 29
click at [260, 160] on div "Where to? Please input a valid US shipping address here. [PERSON_NAME] TC Logis…" at bounding box center [873, 344] width 1369 height 896
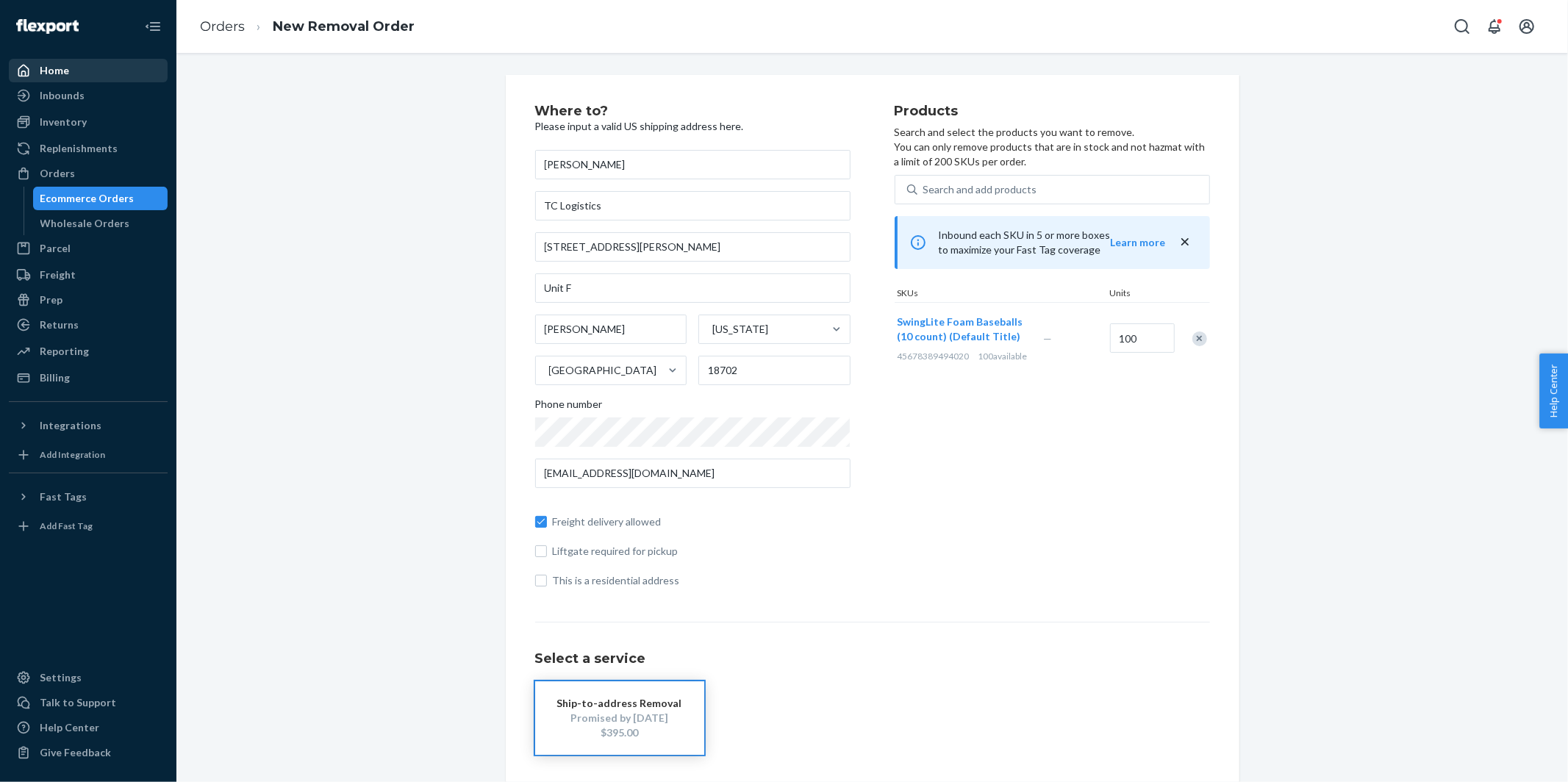
click at [58, 66] on div "Home" at bounding box center [54, 70] width 29 height 15
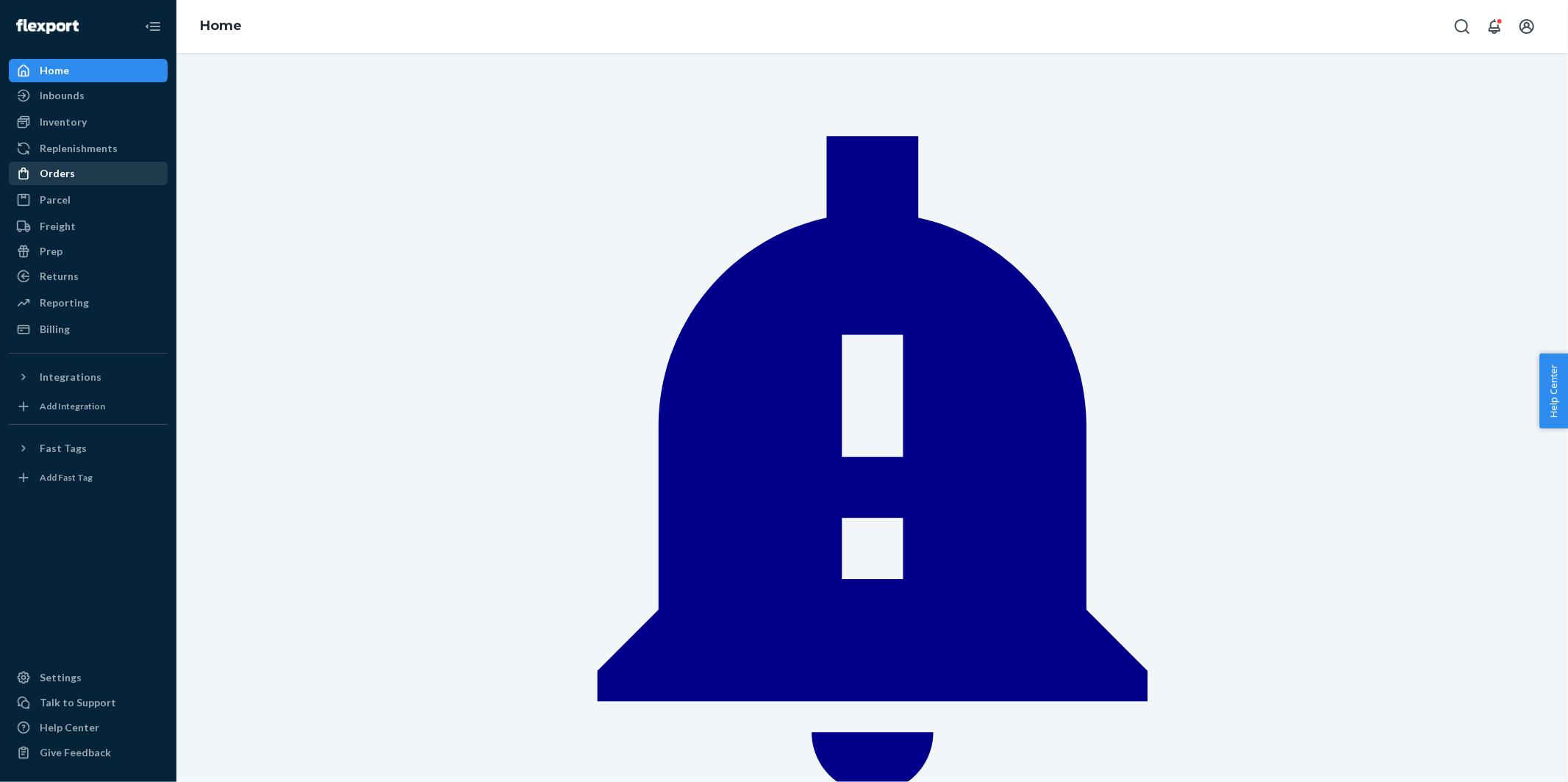
click at [75, 176] on div "Orders" at bounding box center [88, 172] width 156 height 20
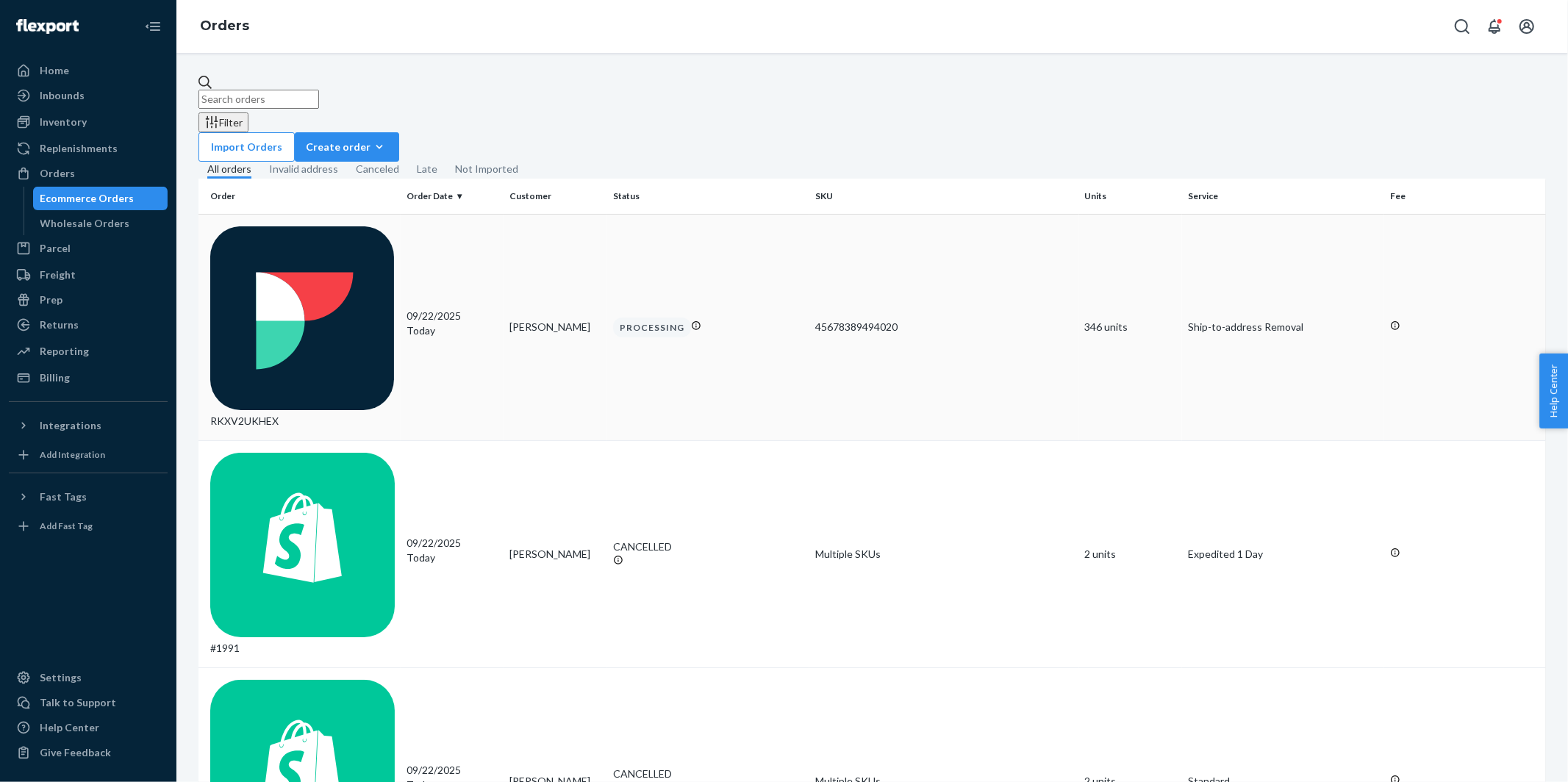
click at [343, 227] on div "RKXV2UKHEX" at bounding box center [302, 328] width 184 height 203
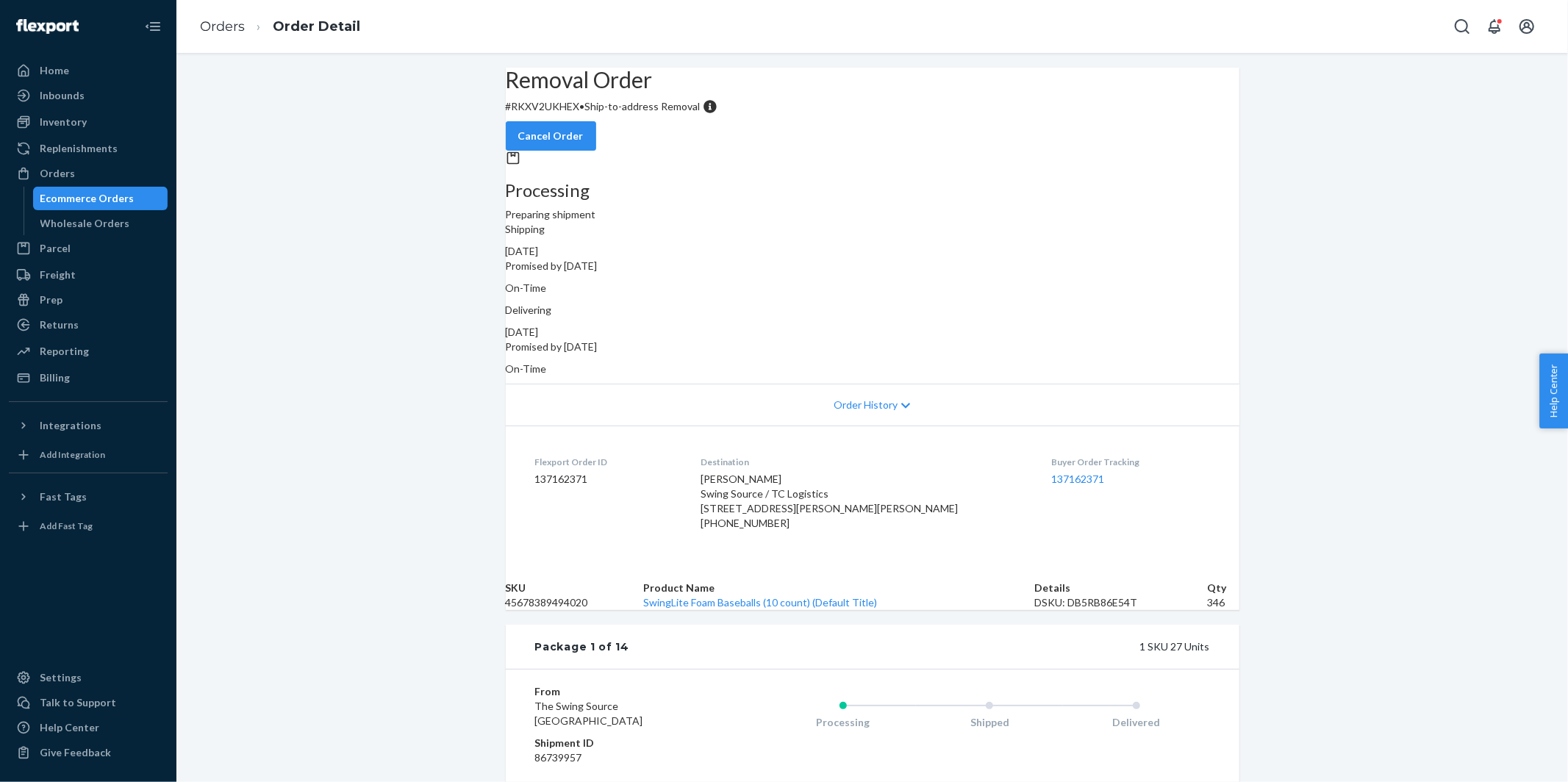
drag, startPoint x: 955, startPoint y: 300, endPoint x: 1061, endPoint y: 298, distance: 106.0
click at [1061, 303] on div "Delivering [DATE] Promised by [DATE] On-Time" at bounding box center [872, 340] width 733 height 74
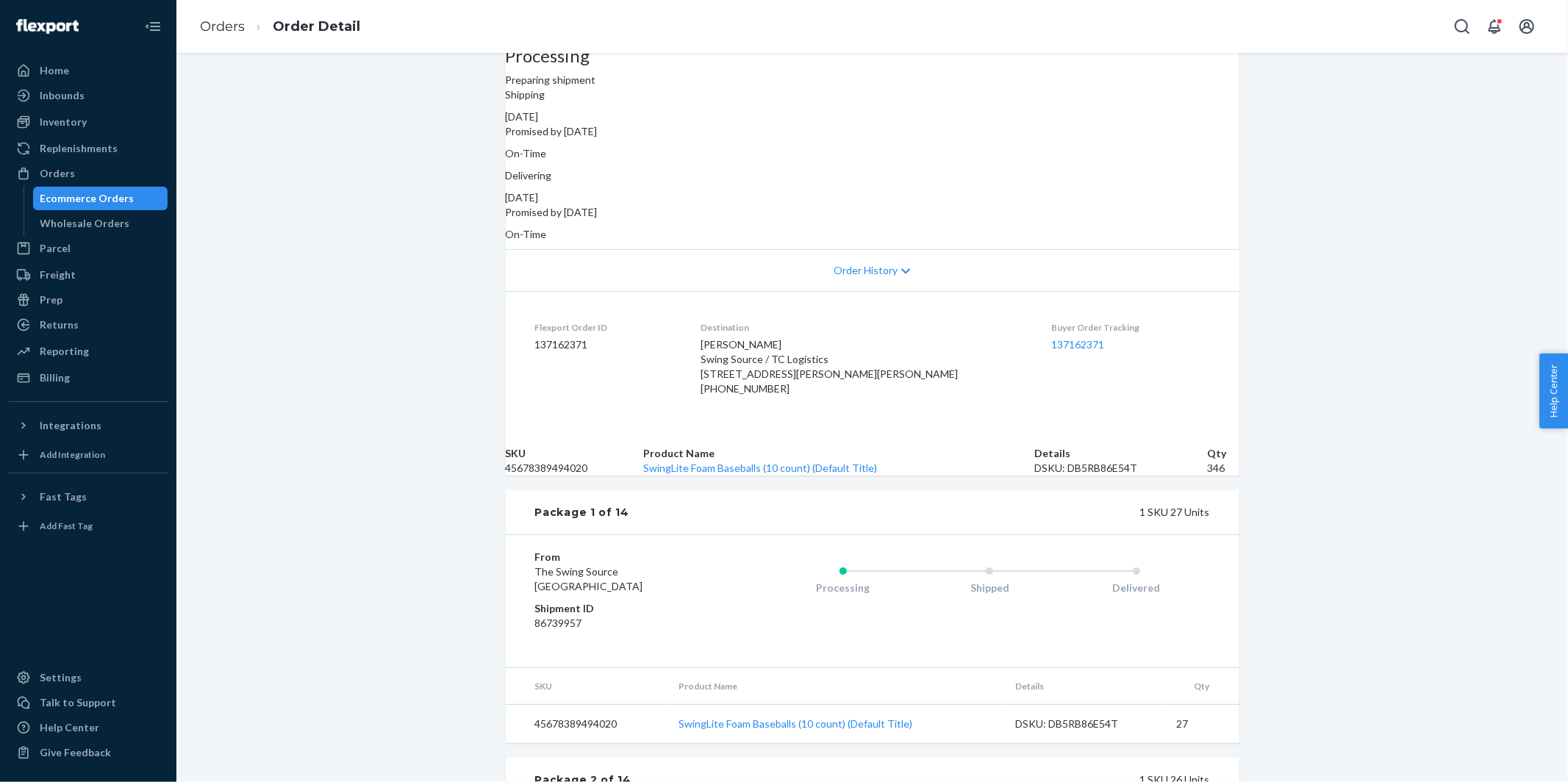
scroll to position [141, 0]
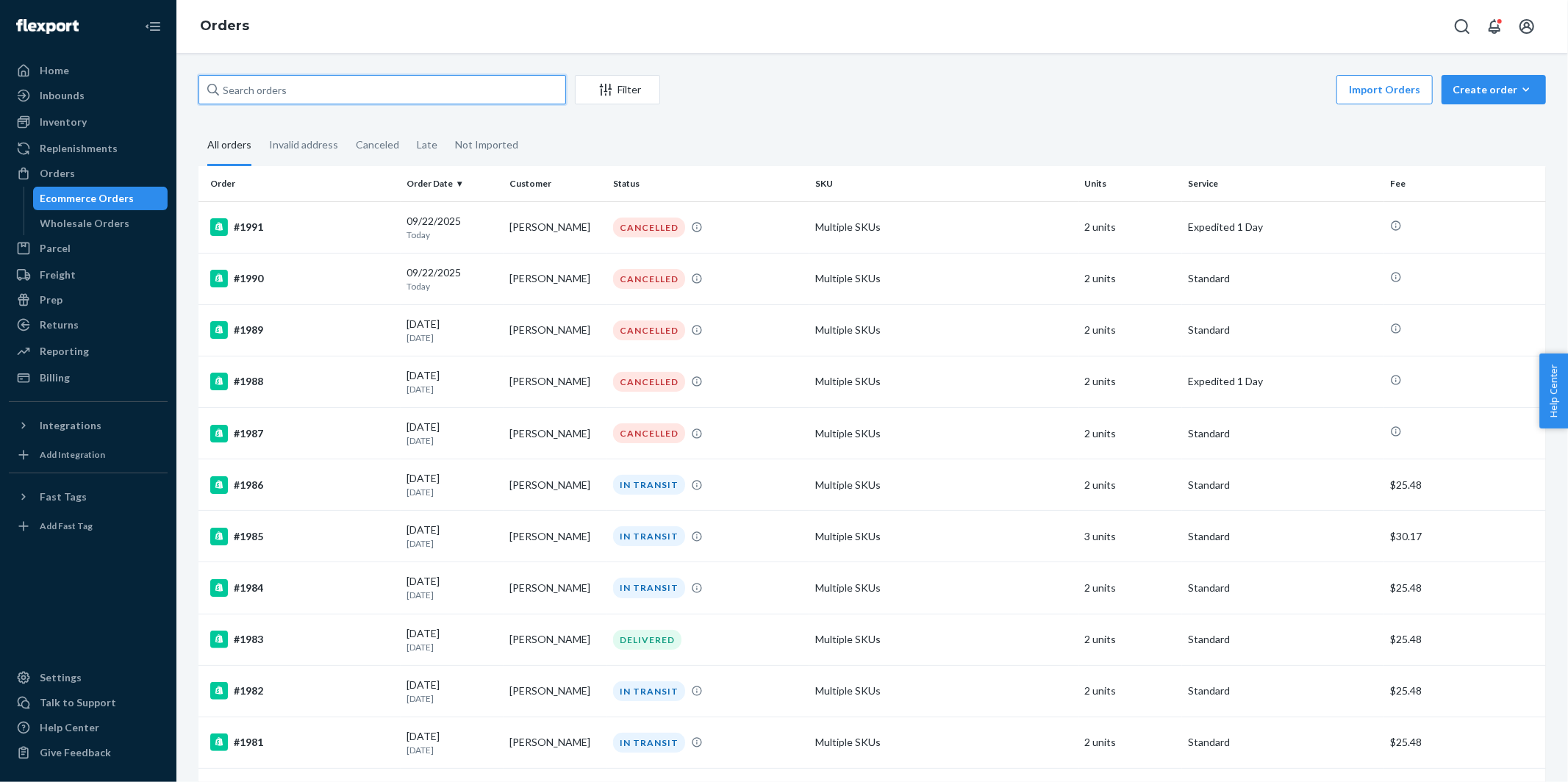
click at [334, 100] on input "text" at bounding box center [382, 89] width 367 height 29
click at [620, 96] on div "Filter" at bounding box center [617, 89] width 84 height 15
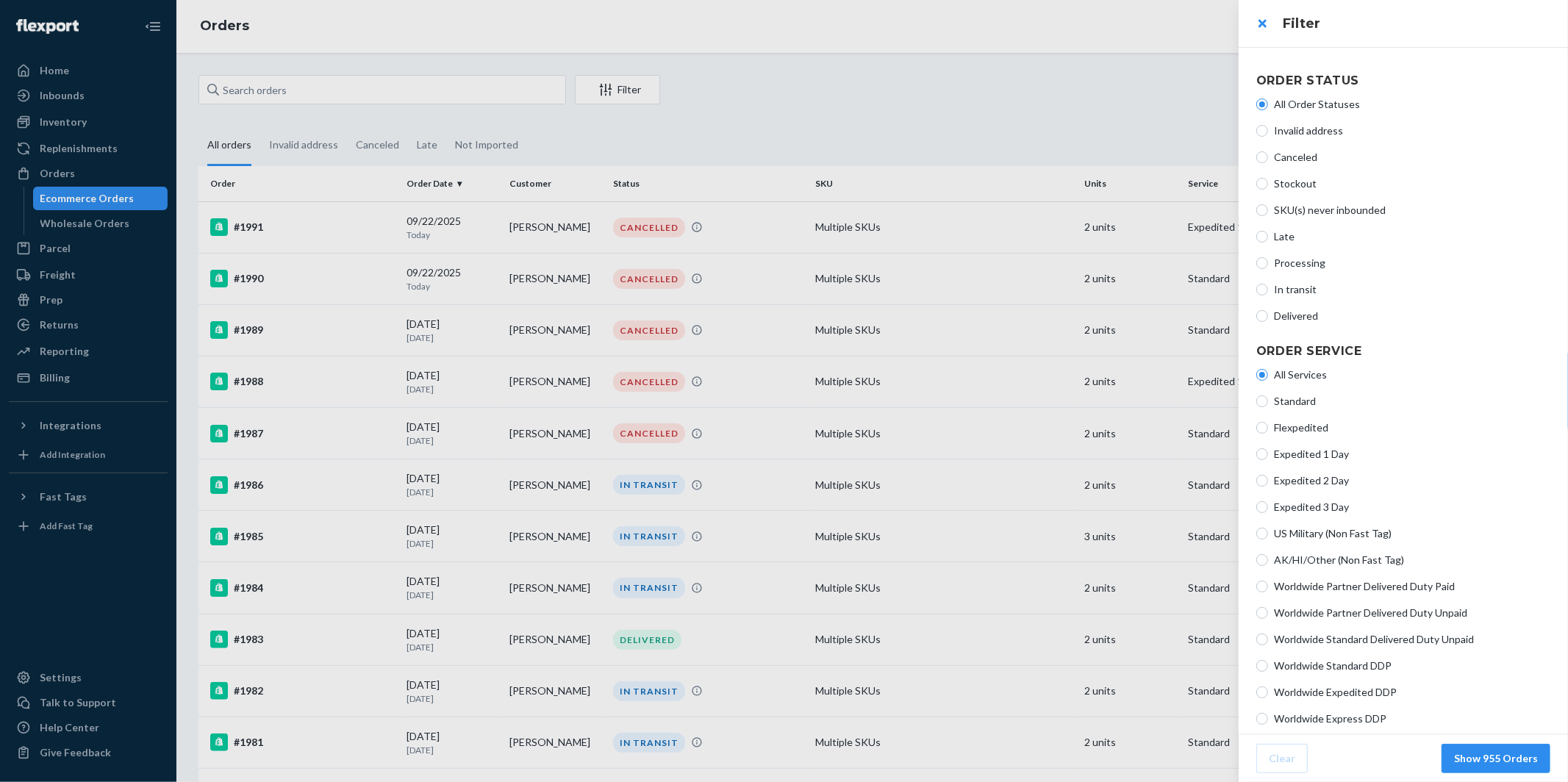
scroll to position [144, 0]
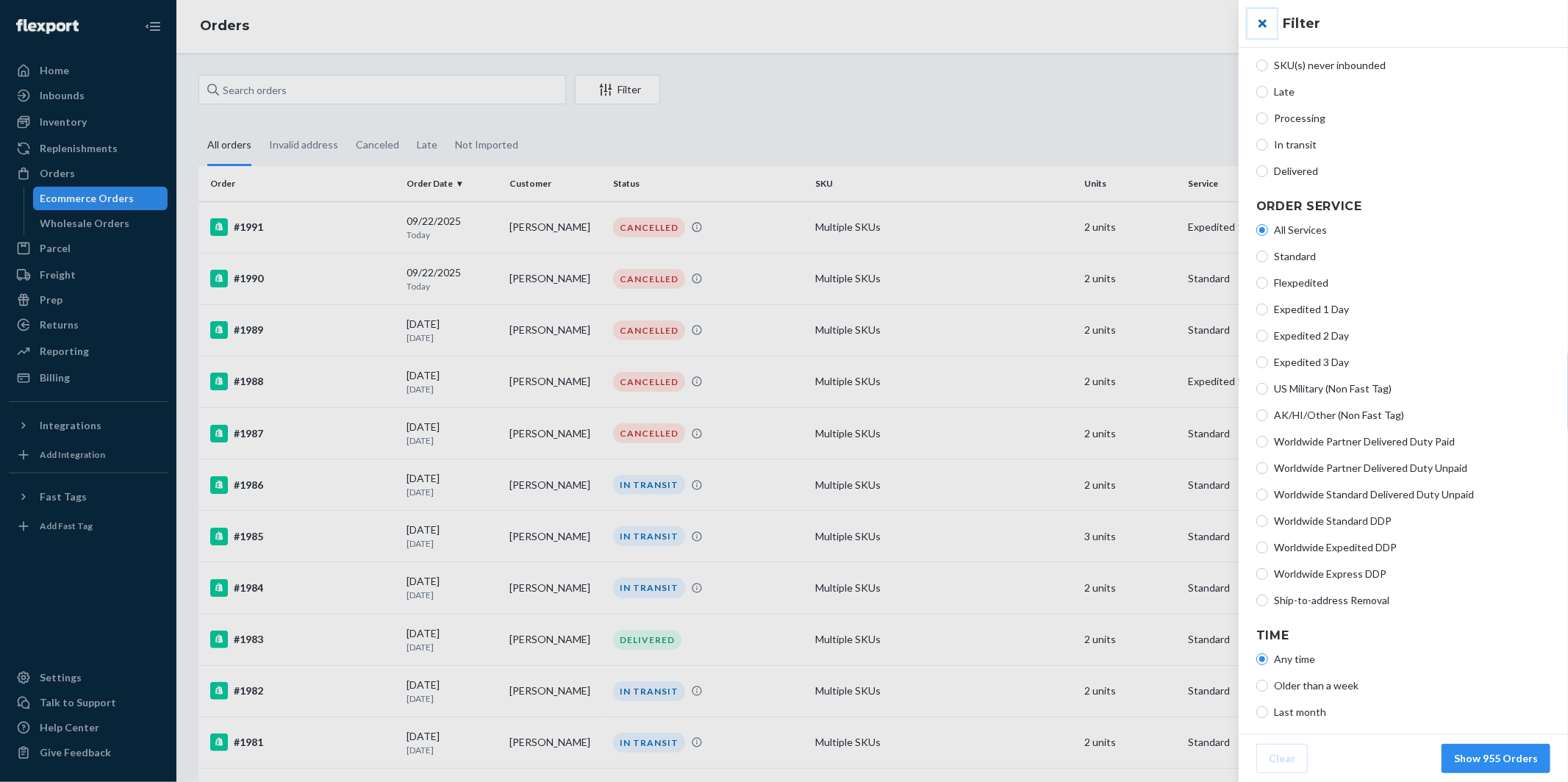
click at [1263, 19] on button "close" at bounding box center [1262, 23] width 29 height 29
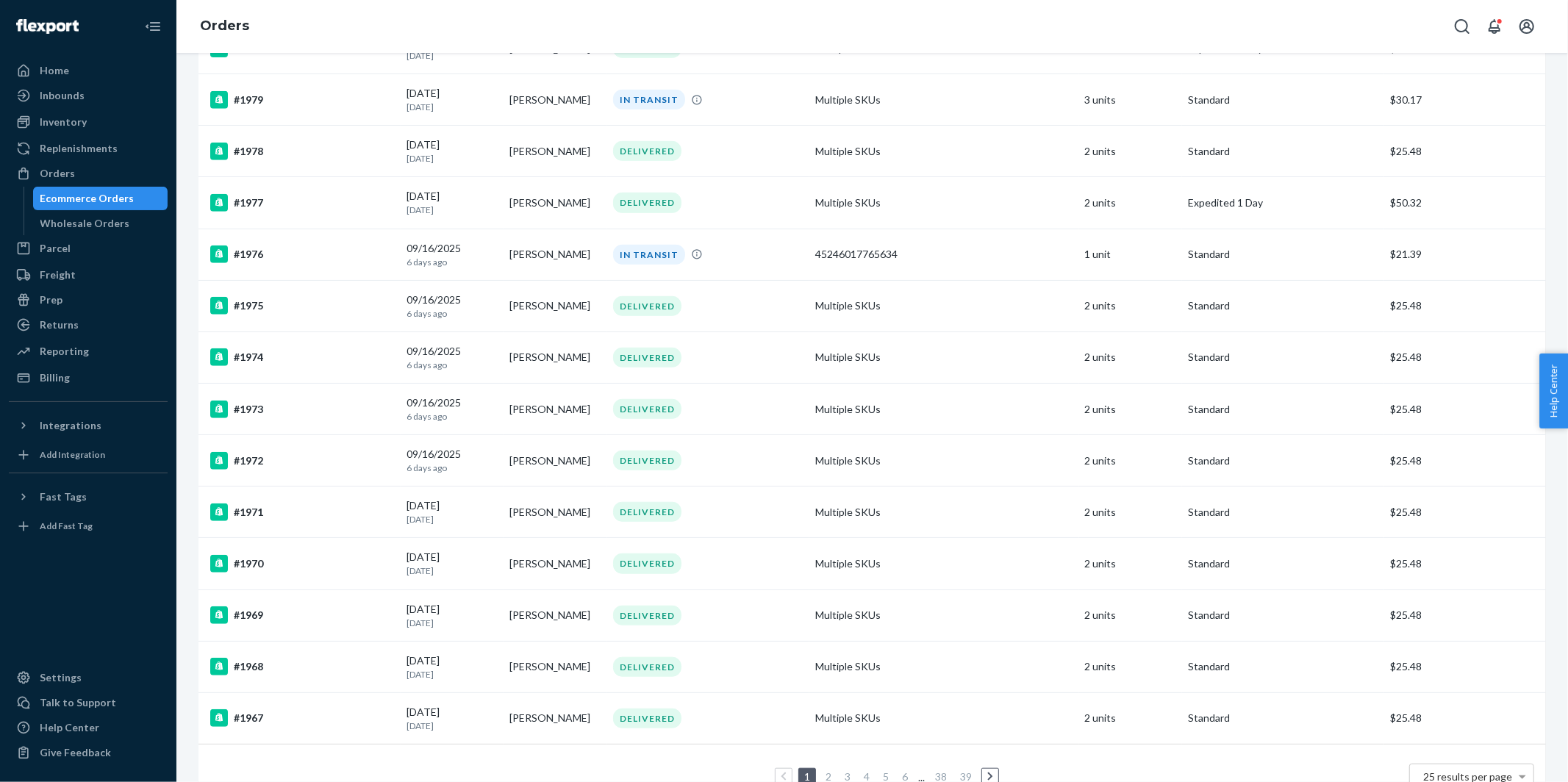
scroll to position [788, 0]
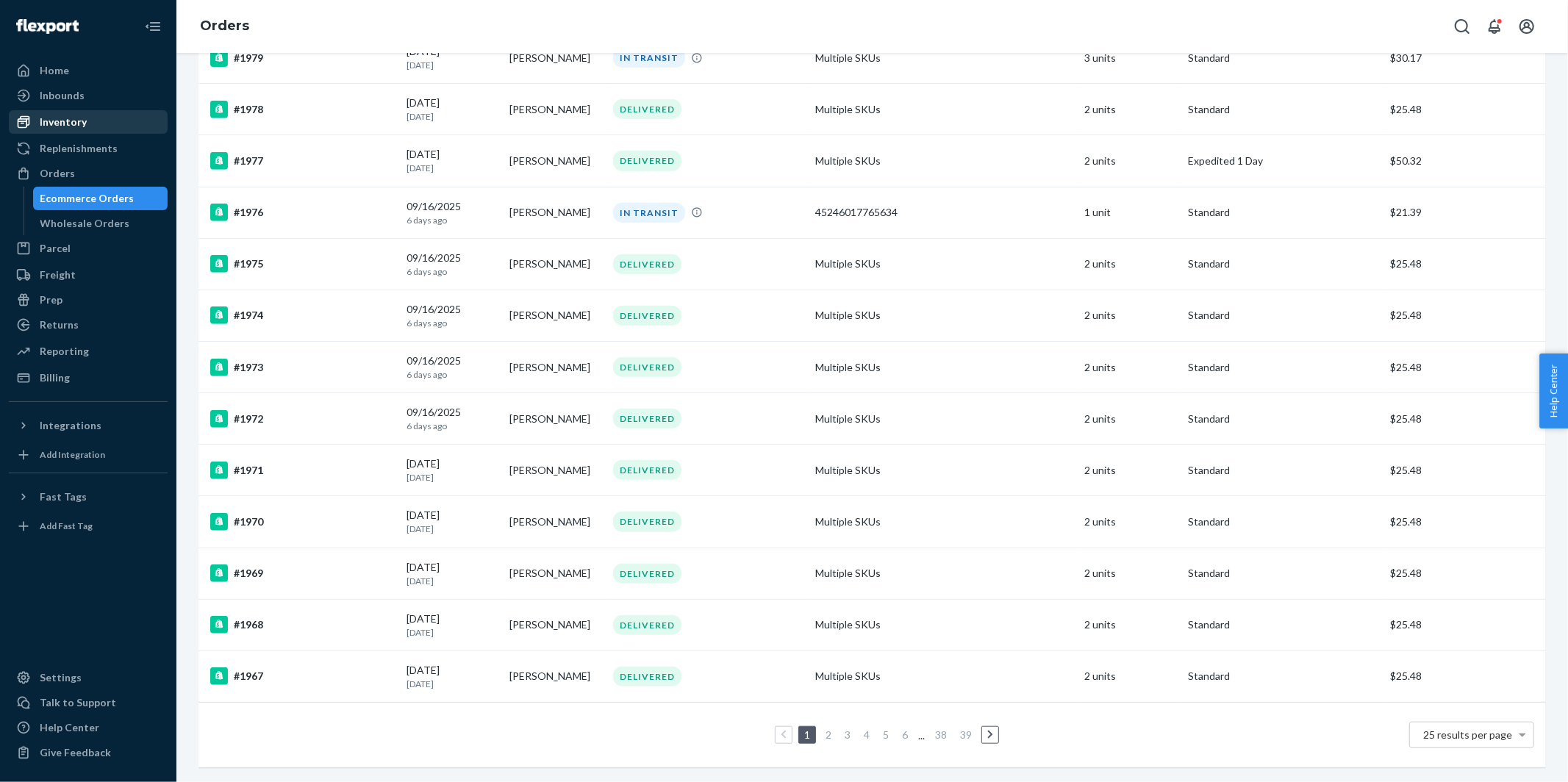
click at [59, 118] on div "Inventory" at bounding box center [63, 121] width 47 height 15
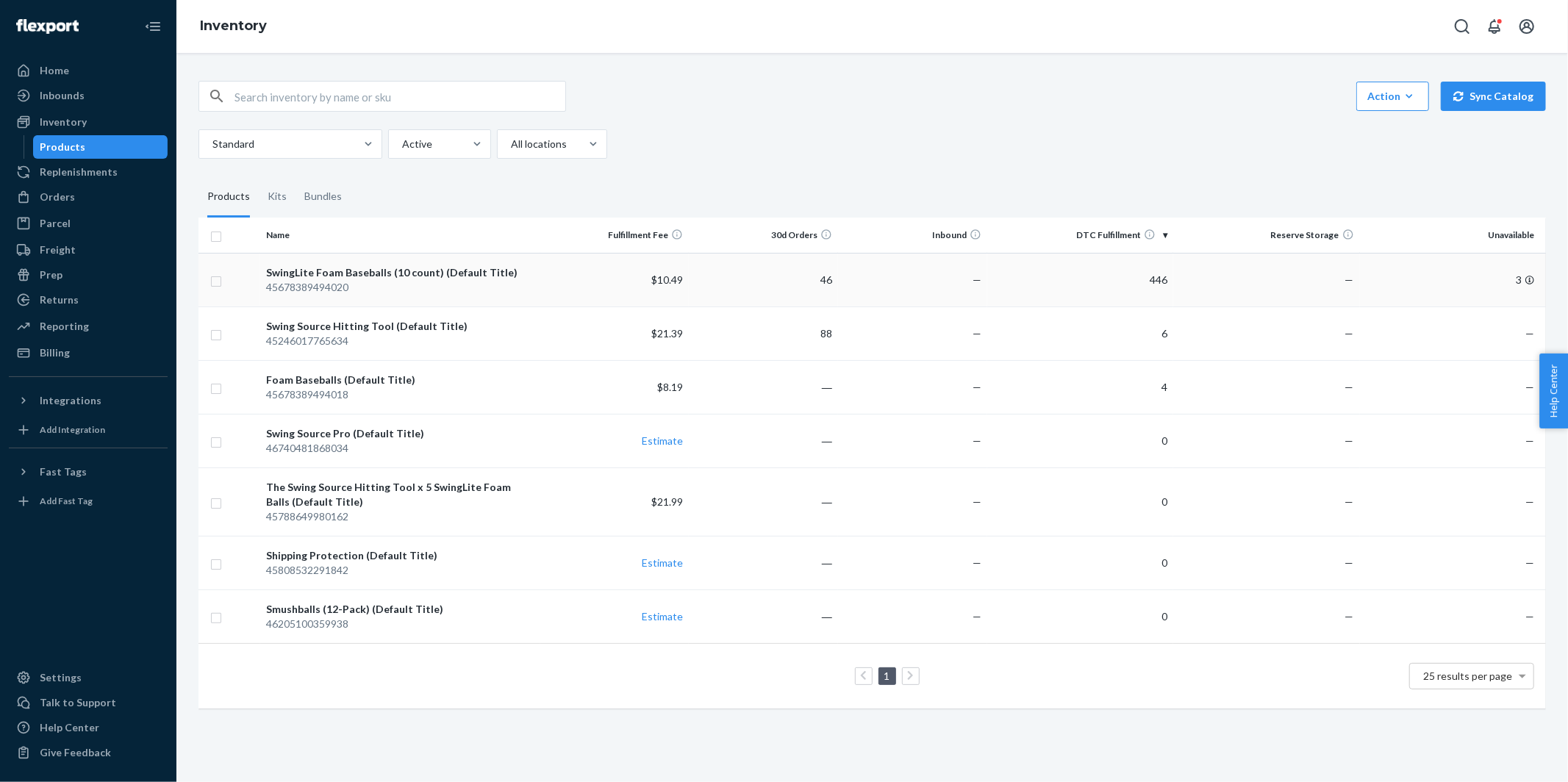
click at [356, 273] on div "SwingLite Foam Baseballs (10 count) (Default Title)" at bounding box center [400, 272] width 267 height 15
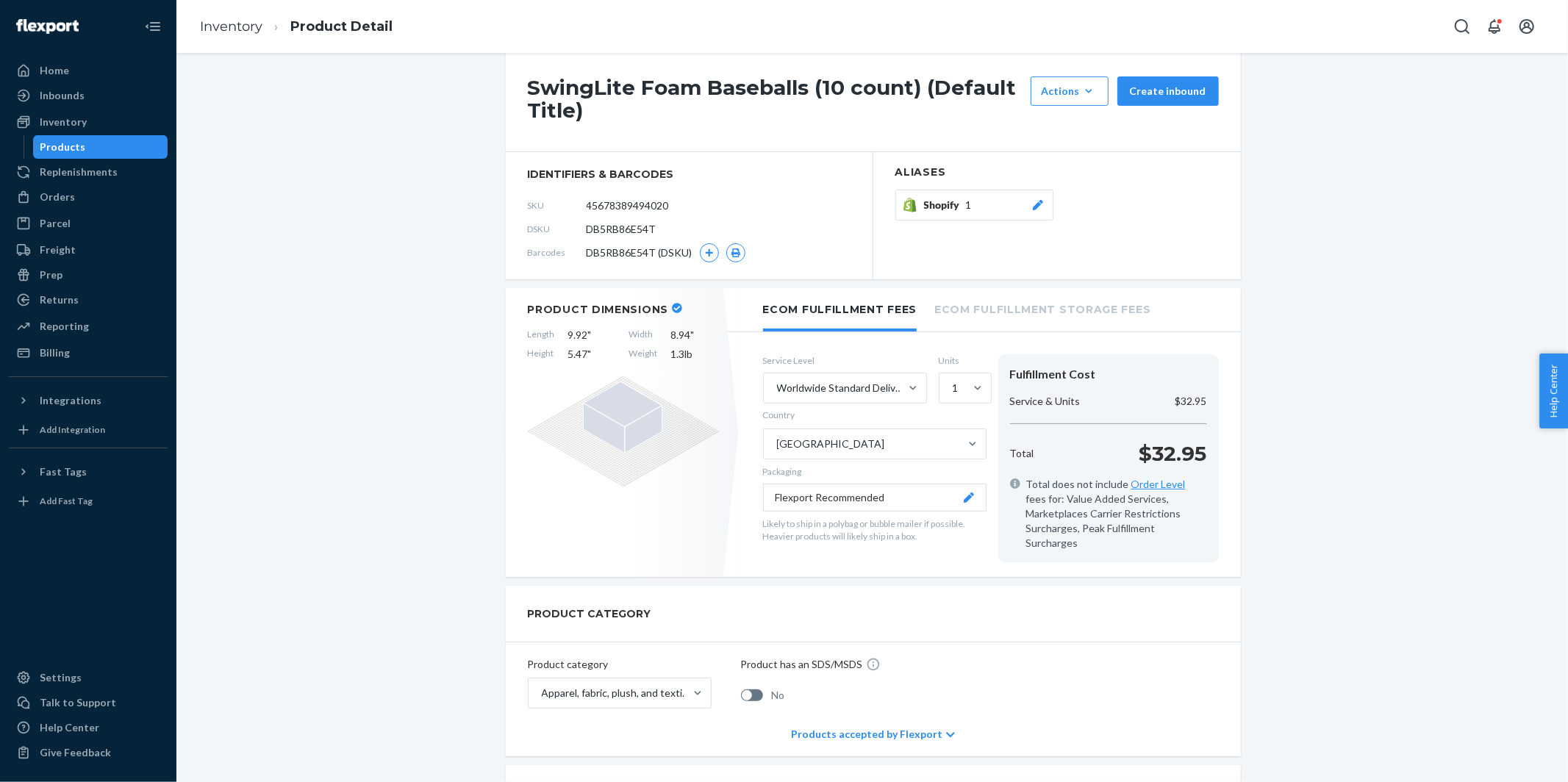
scroll to position [127, 0]
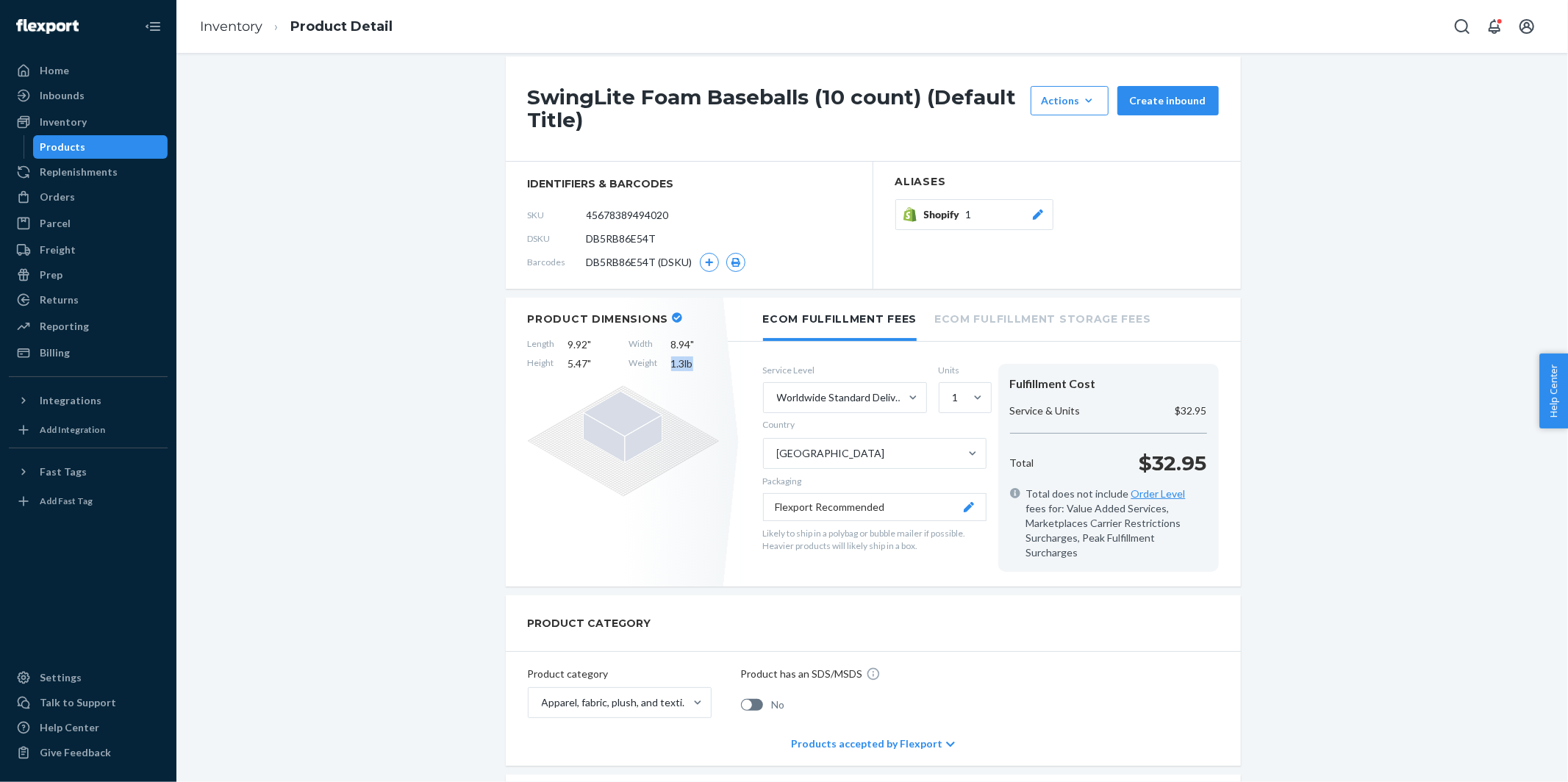
drag, startPoint x: 671, startPoint y: 364, endPoint x: 710, endPoint y: 364, distance: 39.0
click at [710, 364] on span "1.3 lb" at bounding box center [694, 363] width 47 height 15
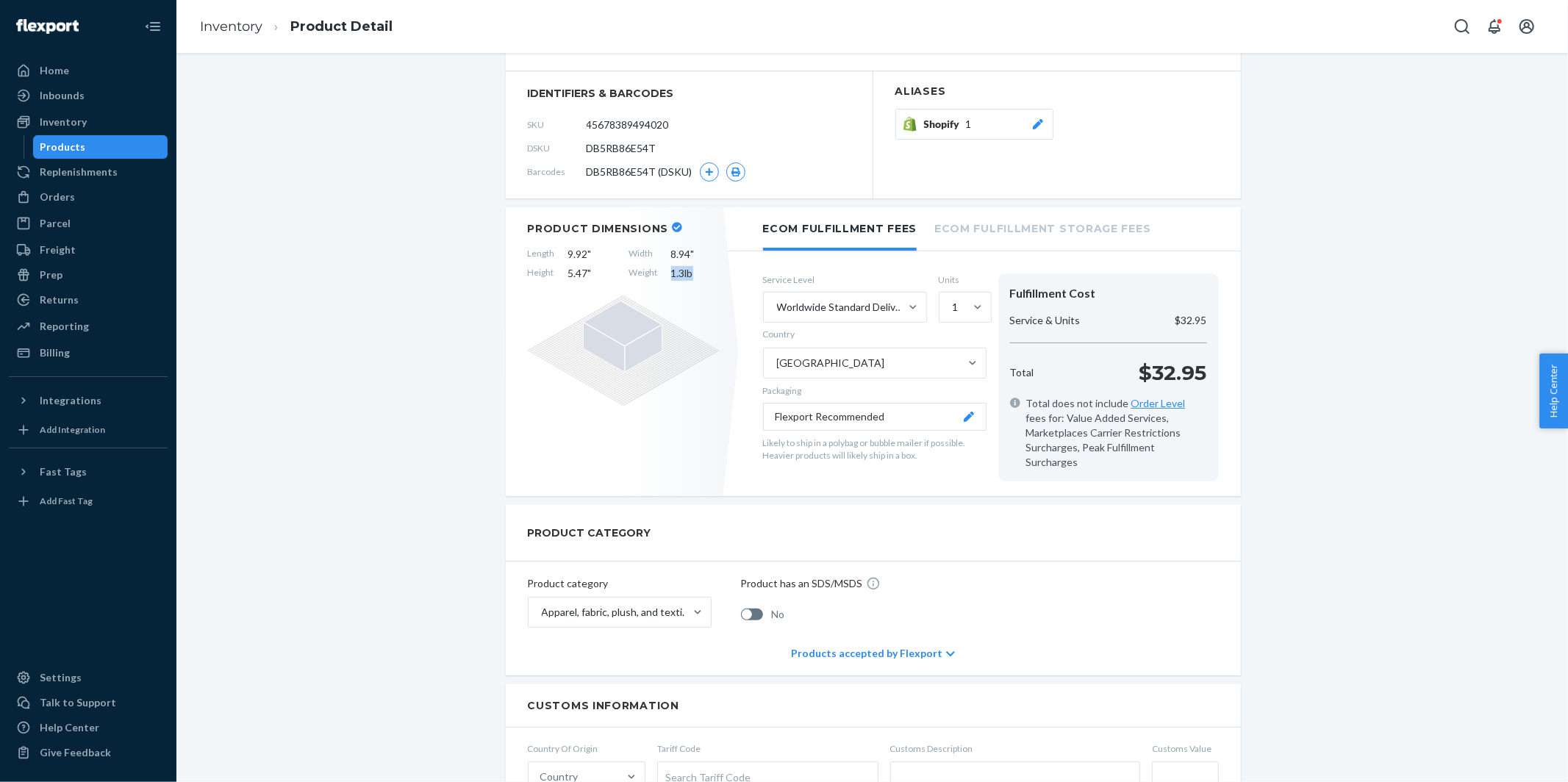
scroll to position [244, 0]
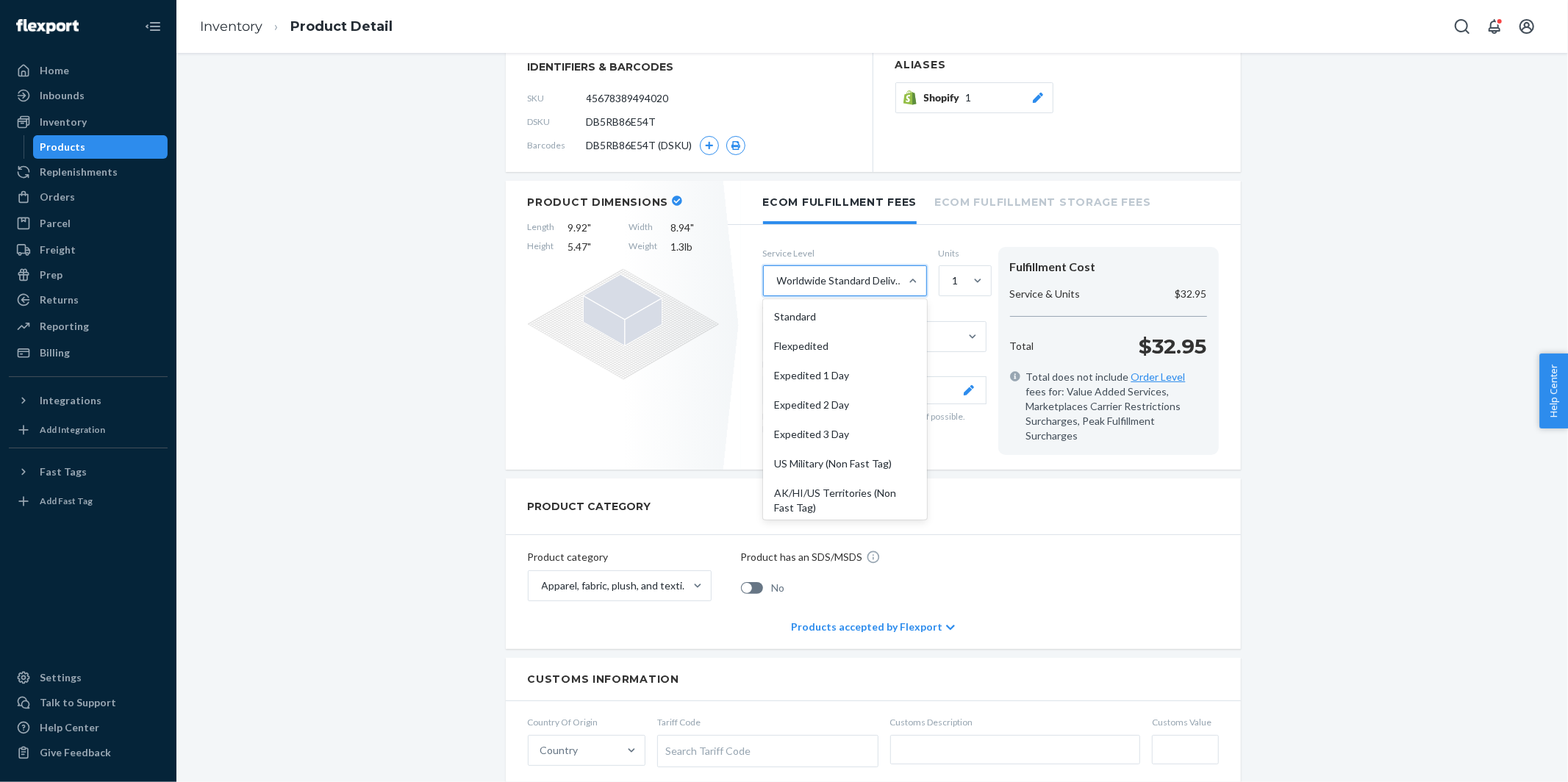
click at [885, 278] on div "Worldwide Standard Delivered Duty Unpaid" at bounding box center [842, 280] width 130 height 15
click at [777, 278] on input "option Worldwide Standard Delivered Duty Unpaid focused, 10 of 10. 10 results a…" at bounding box center [777, 280] width 2 height 15
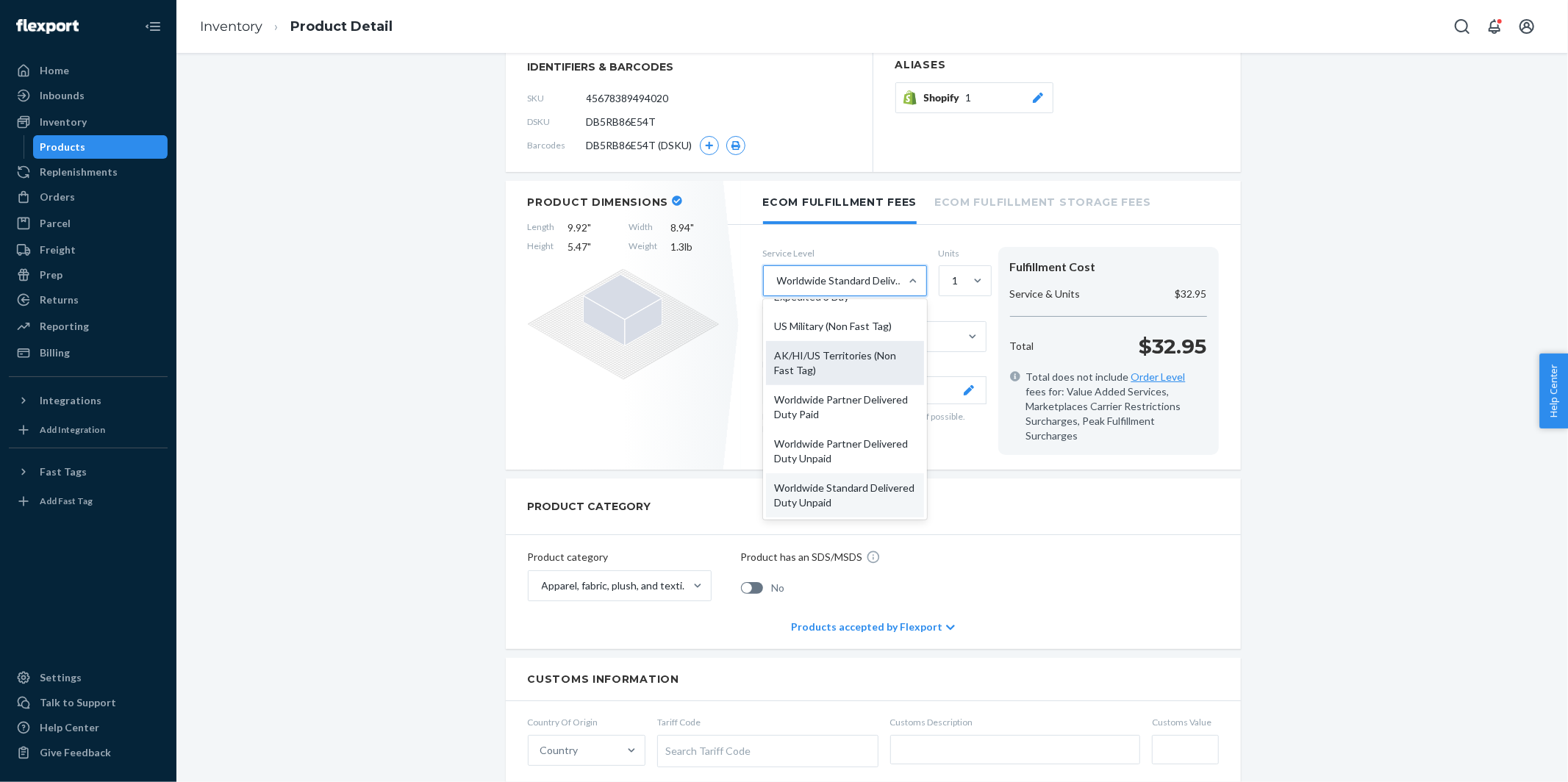
scroll to position [0, 0]
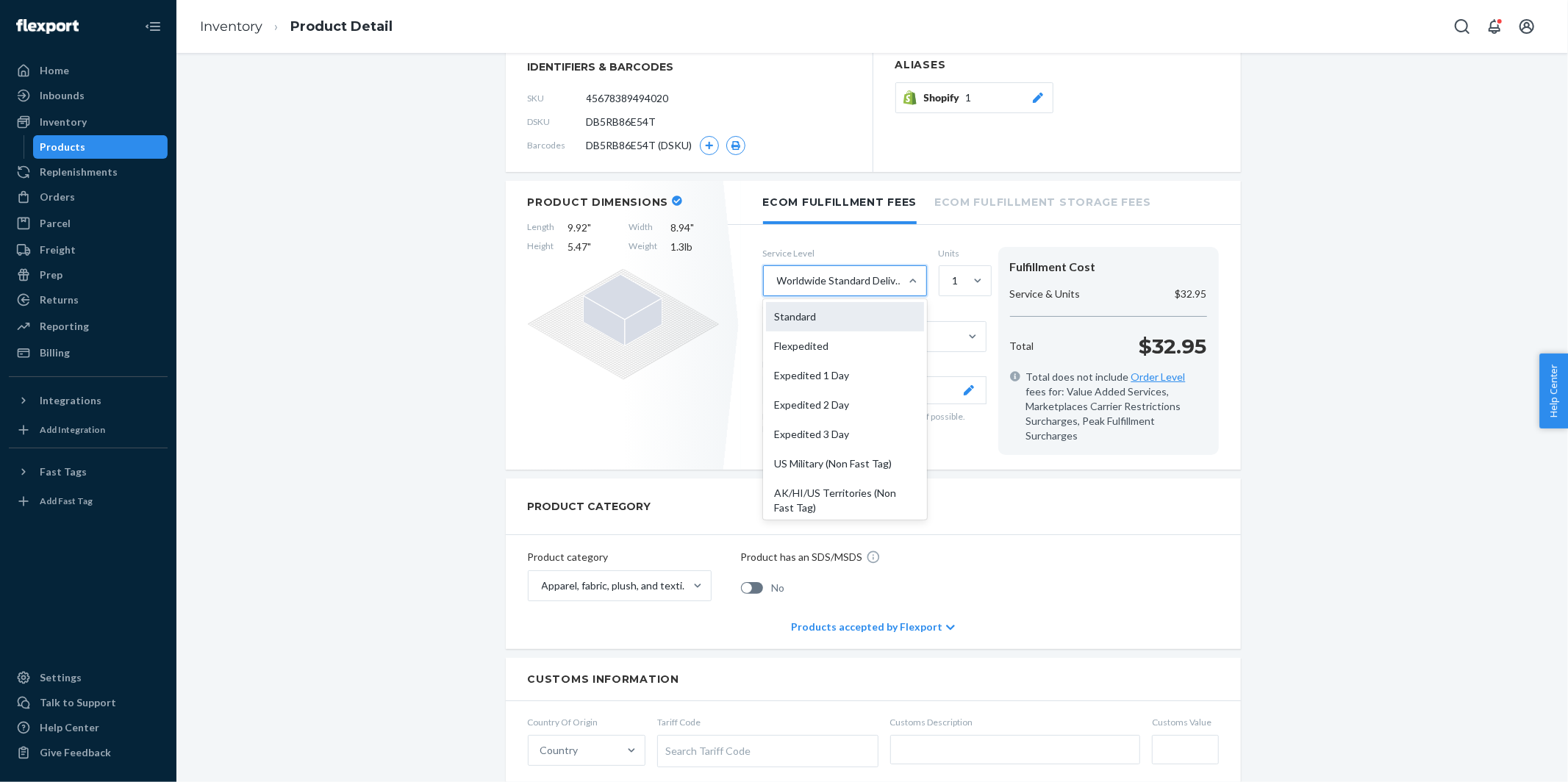
click at [845, 321] on div "Standard" at bounding box center [845, 317] width 158 height 29
click at [777, 288] on input "option Standard focused, 1 of 10. 10 results available. Use Up and Down to choo…" at bounding box center [777, 280] width 2 height 15
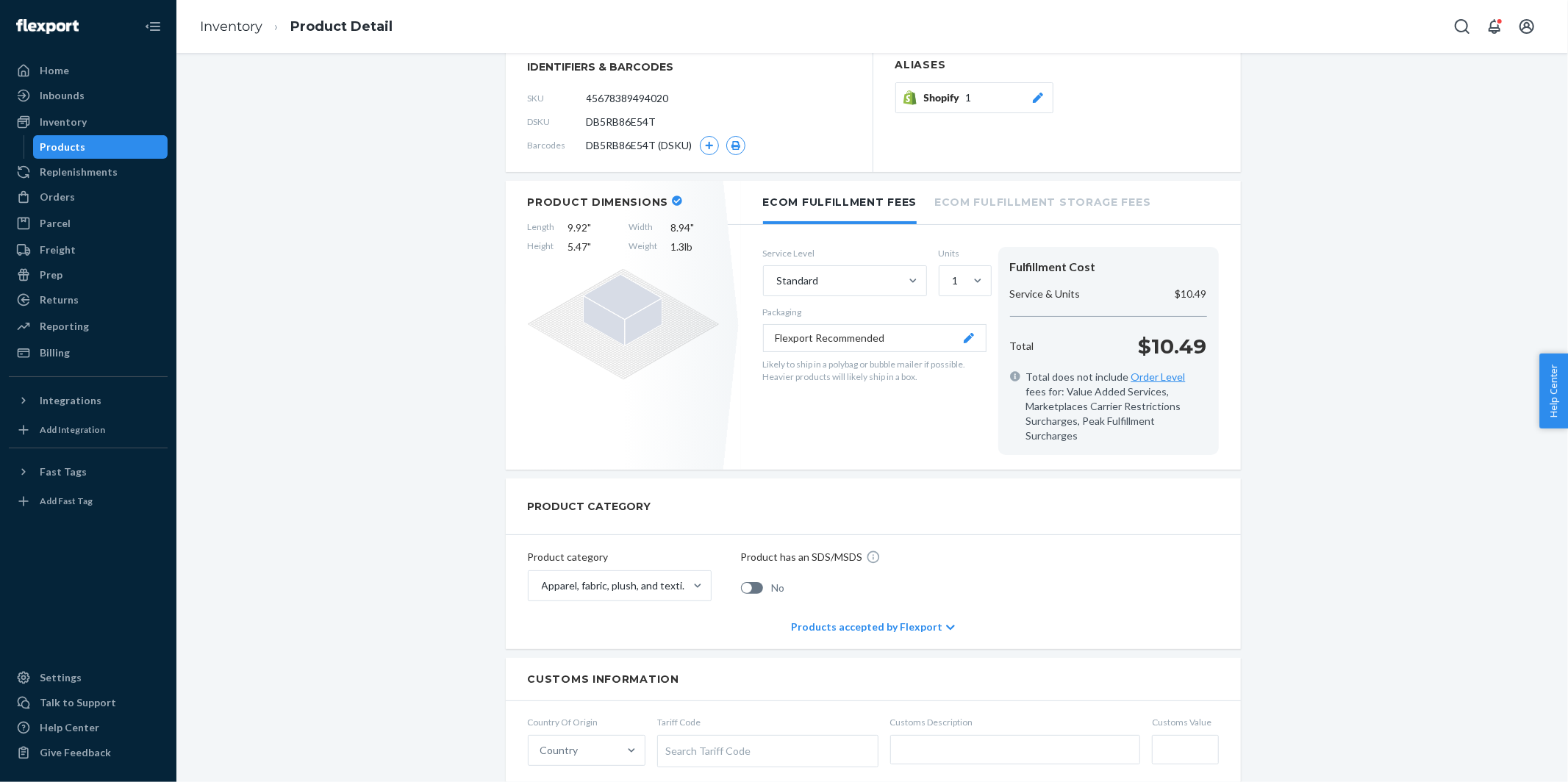
click at [1284, 272] on div "New Inventory Reports are now available You have early access to new reports, p…" at bounding box center [873, 723] width 1369 height 1786
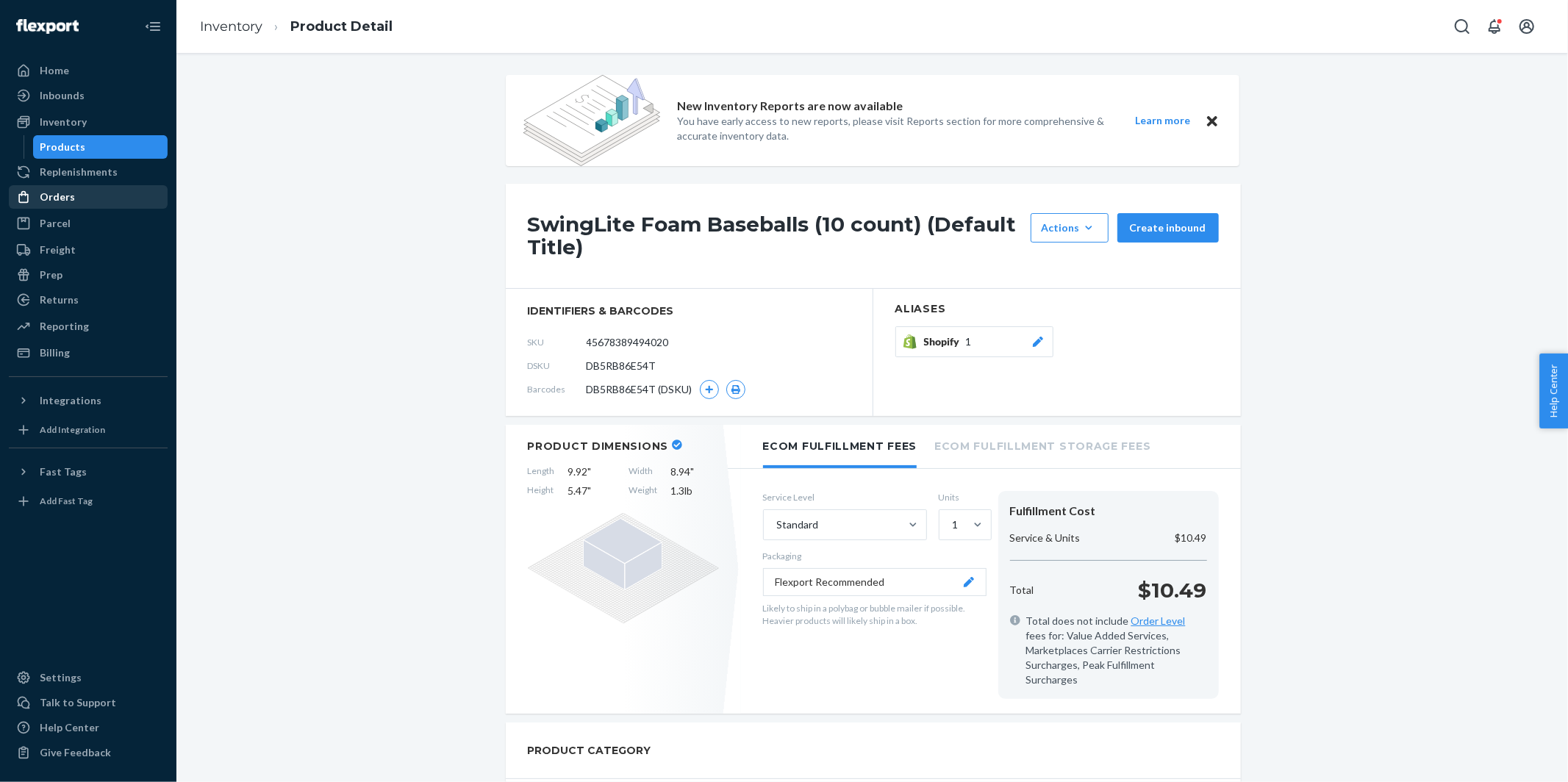
click at [88, 196] on div "Orders" at bounding box center [88, 197] width 156 height 20
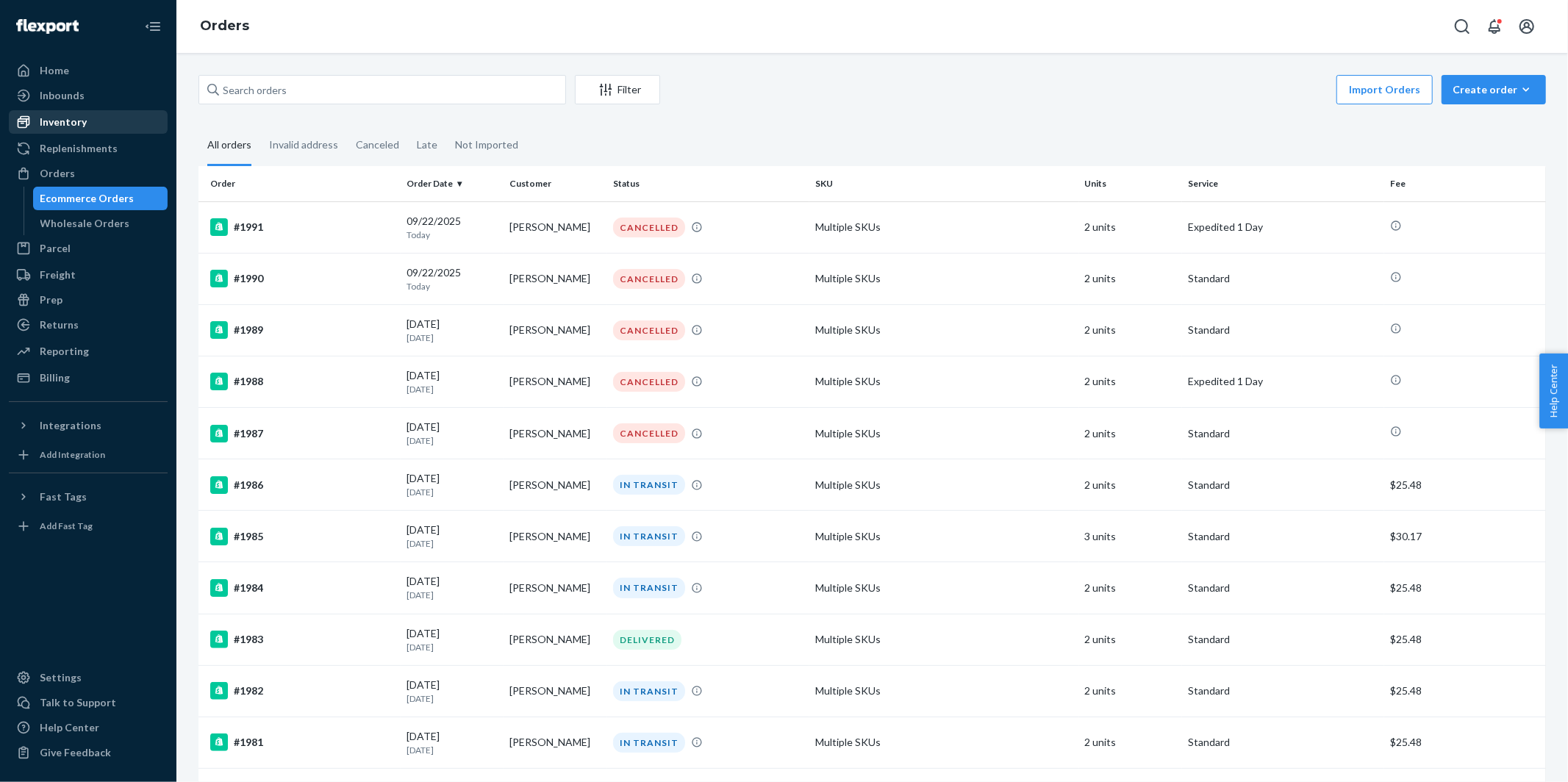
click at [69, 121] on div "Inventory" at bounding box center [63, 121] width 47 height 15
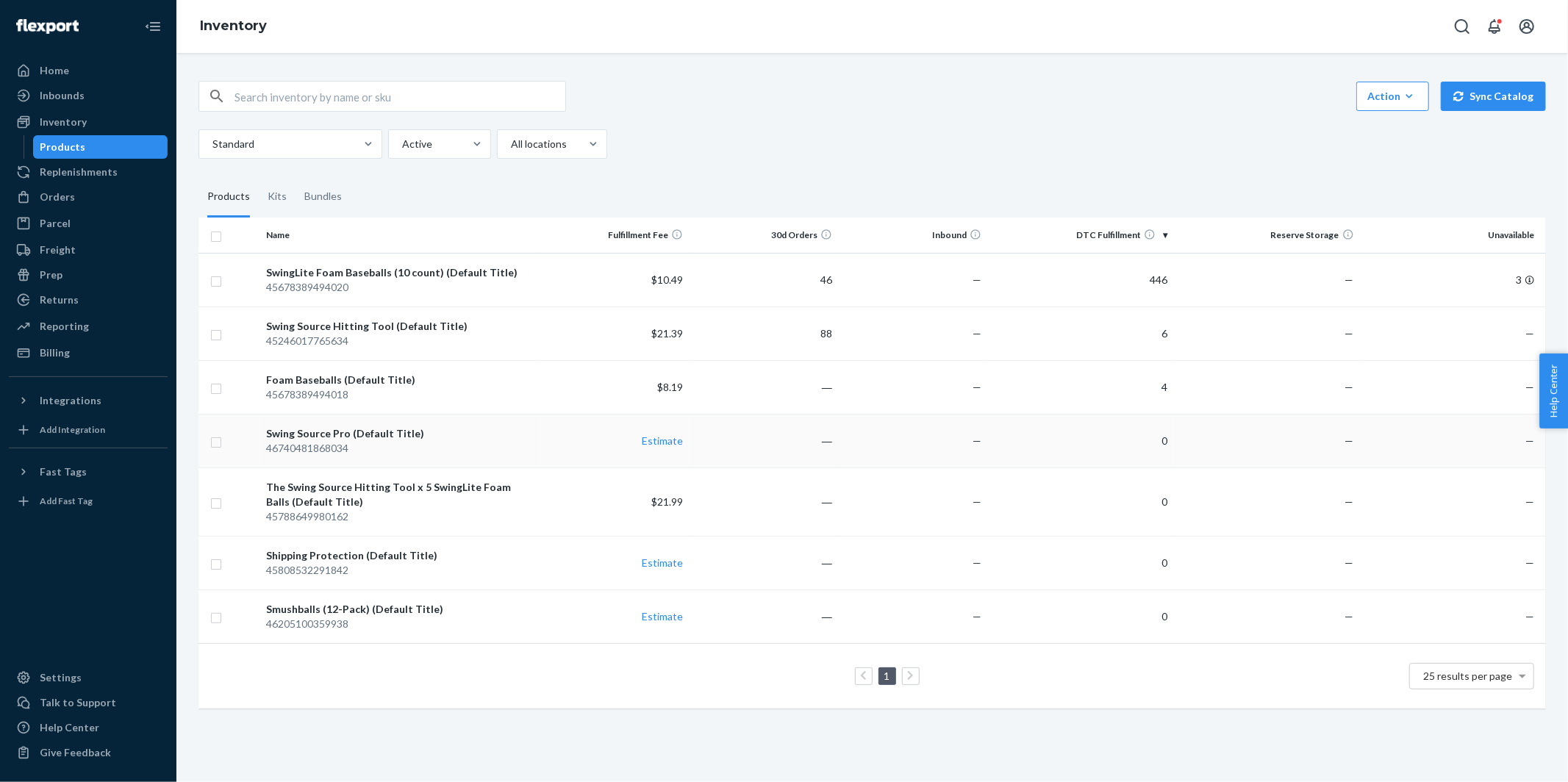
click at [327, 443] on div "46740481868034" at bounding box center [400, 448] width 267 height 15
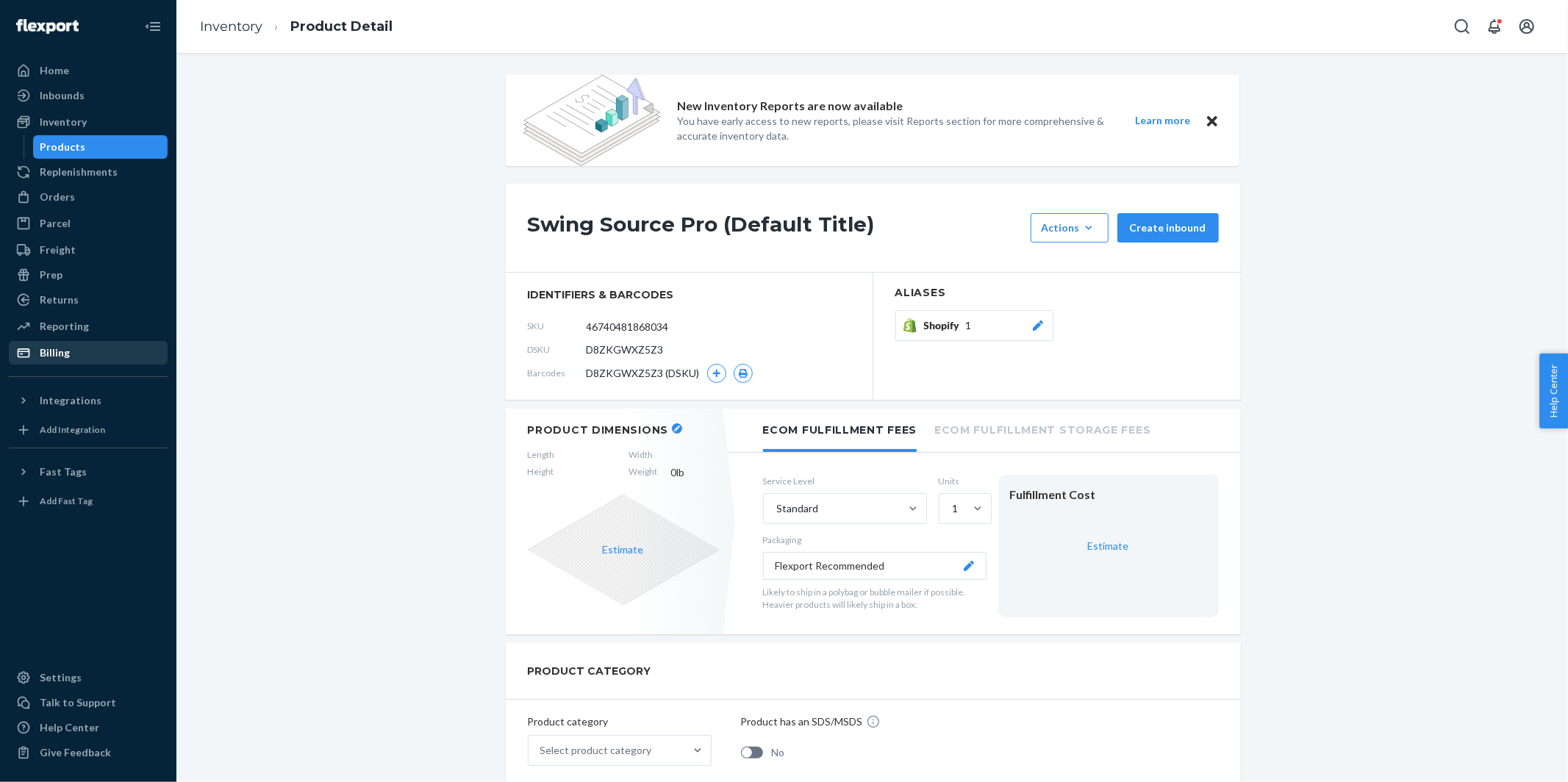
click at [67, 361] on div "Billing" at bounding box center [88, 353] width 156 height 20
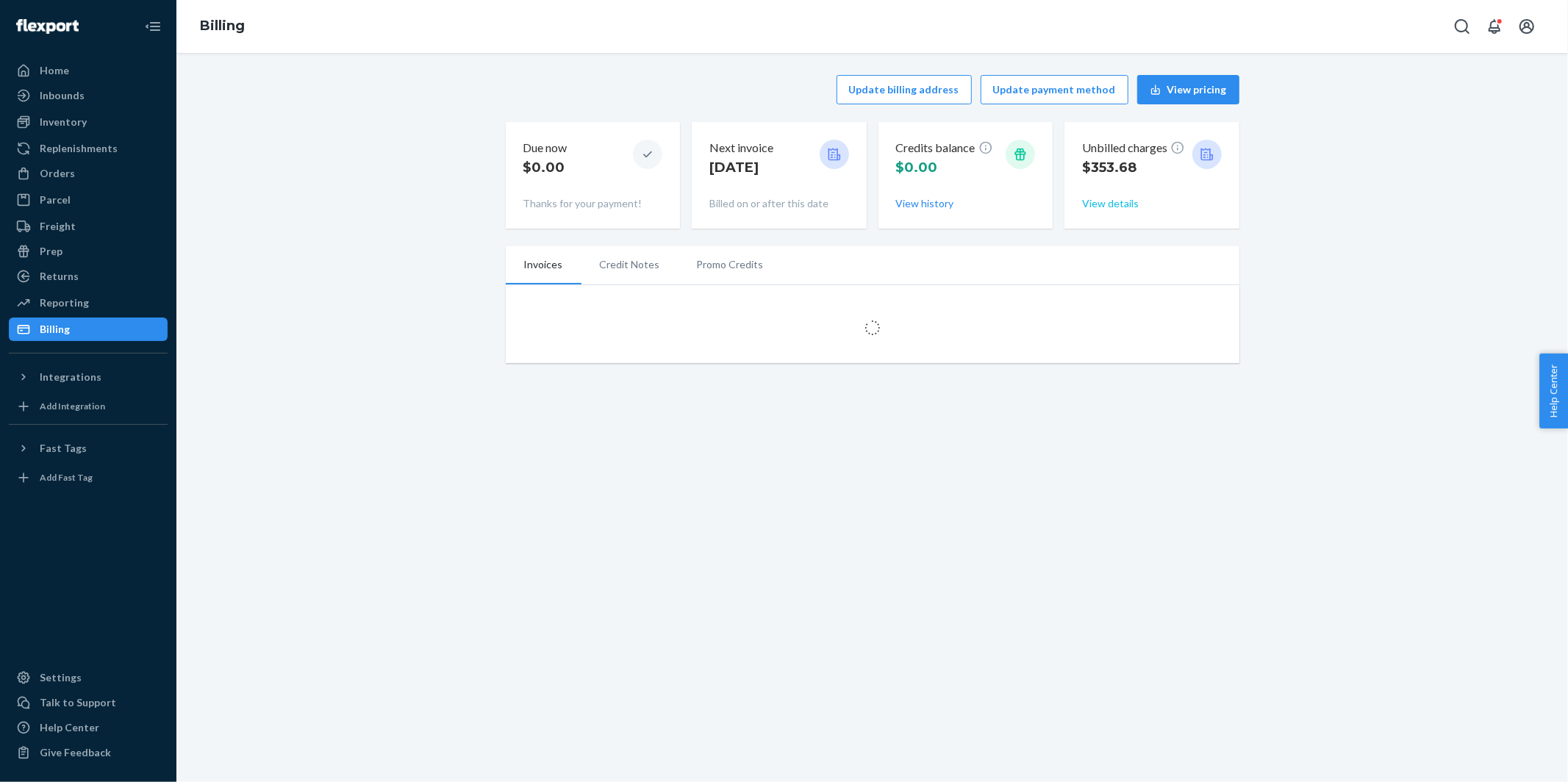
click at [1108, 203] on button "View details" at bounding box center [1110, 203] width 56 height 15
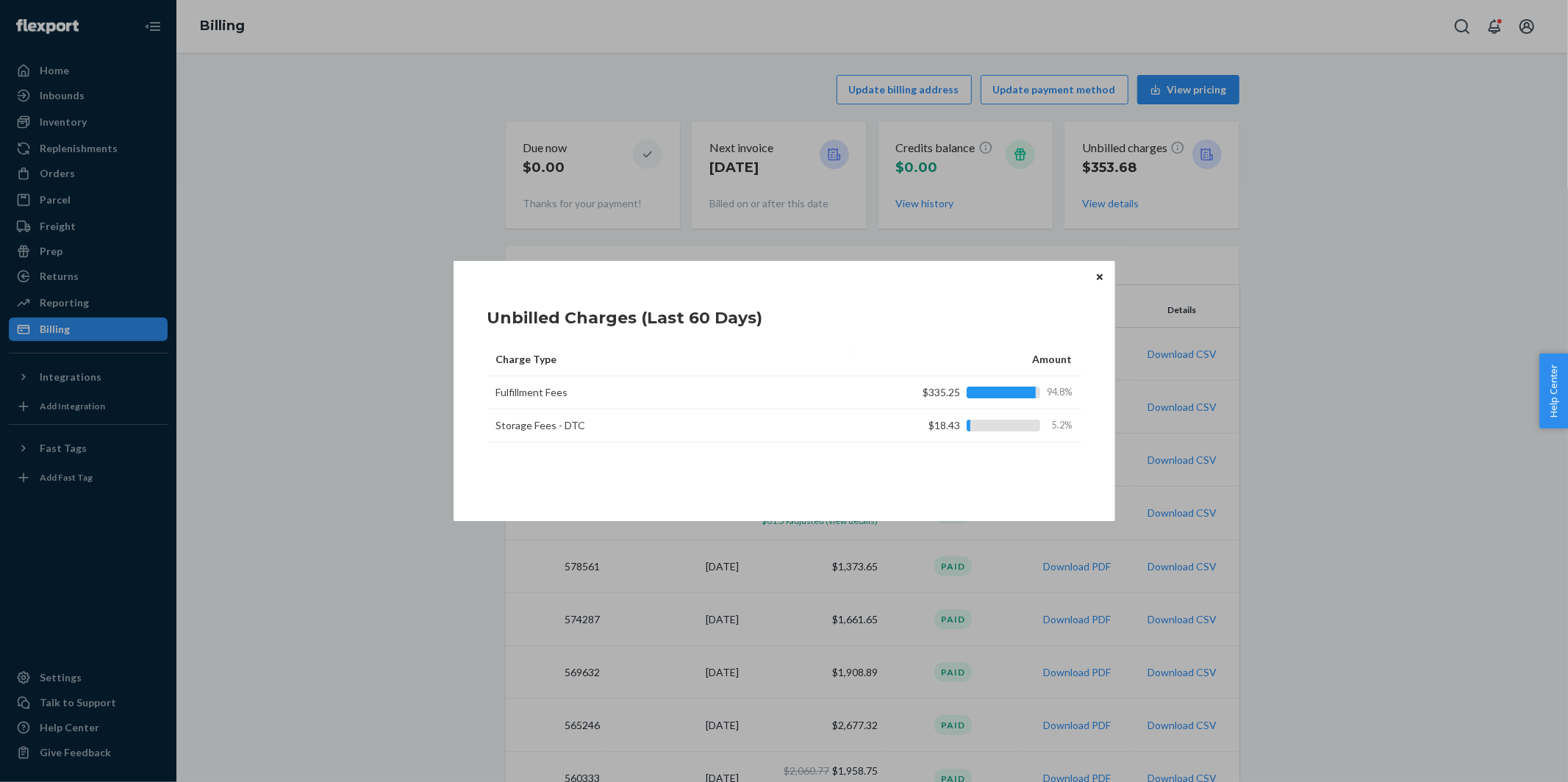
click at [1103, 275] on button "Close" at bounding box center [1099, 276] width 15 height 16
